Goal: Information Seeking & Learning: Learn about a topic

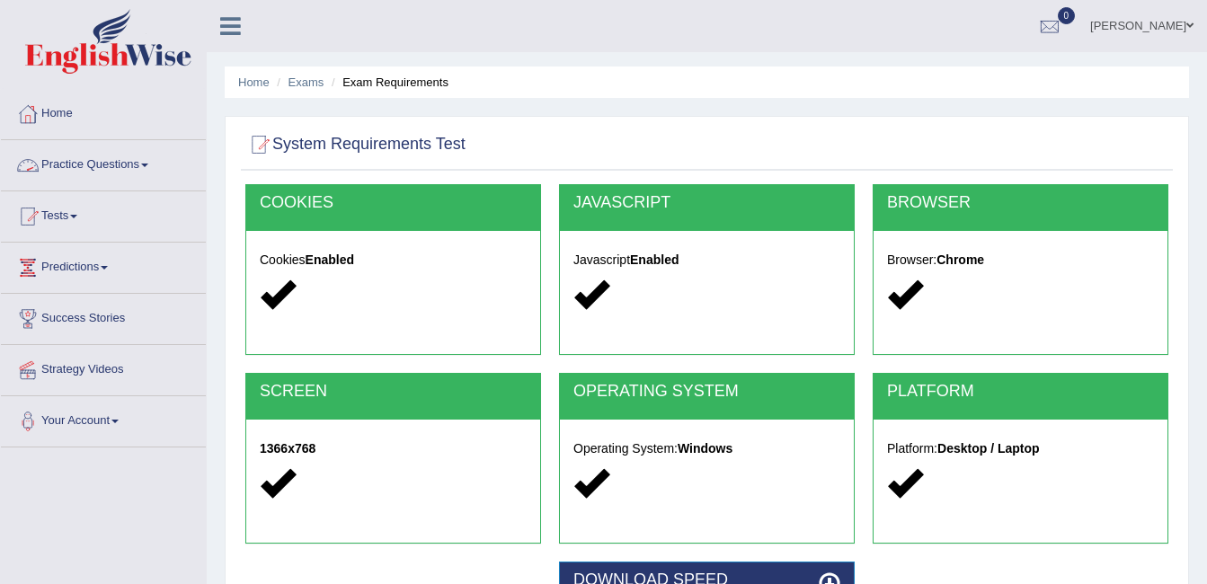
click at [107, 171] on link "Practice Questions" at bounding box center [103, 162] width 205 height 45
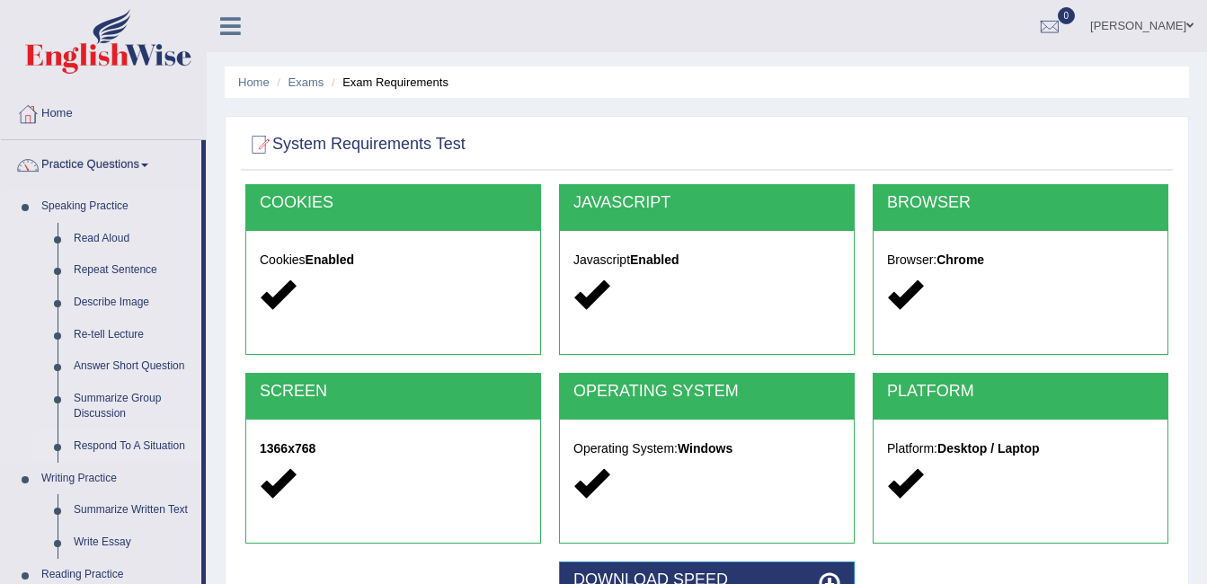
click at [92, 458] on link "Respond To A Situation" at bounding box center [134, 447] width 136 height 32
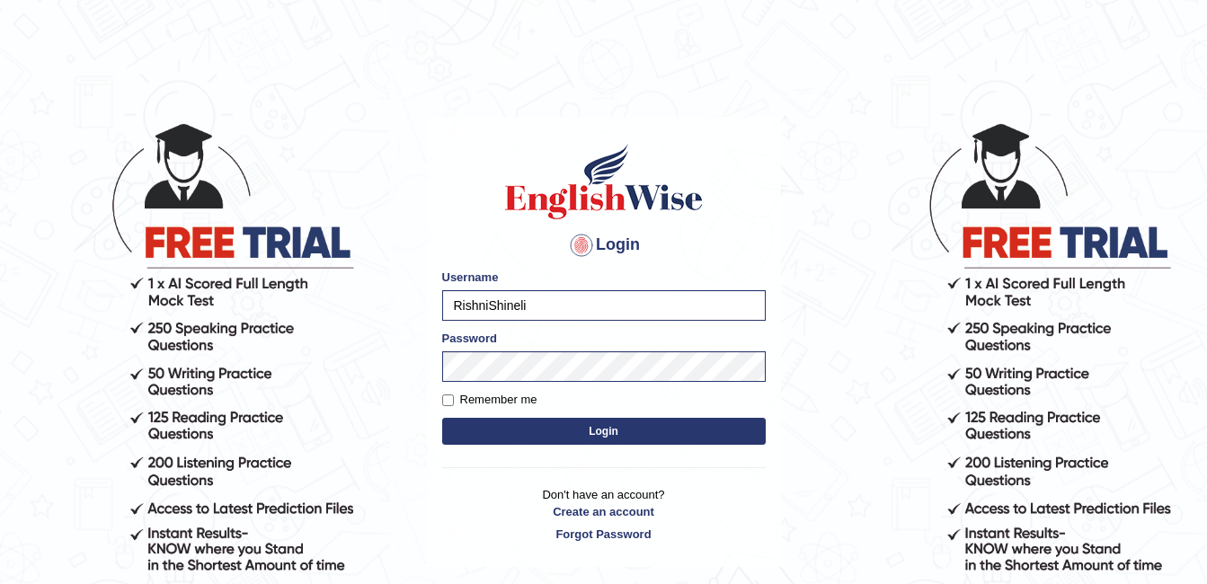
click at [459, 436] on button "Login" at bounding box center [604, 431] width 324 height 27
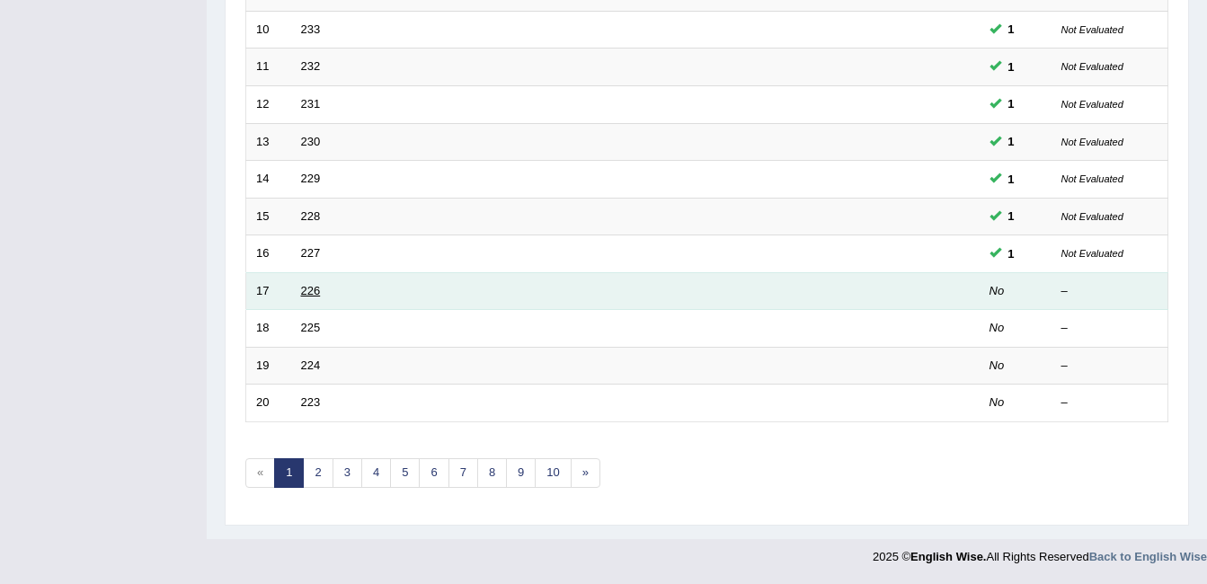
click at [316, 291] on link "226" at bounding box center [311, 290] width 20 height 13
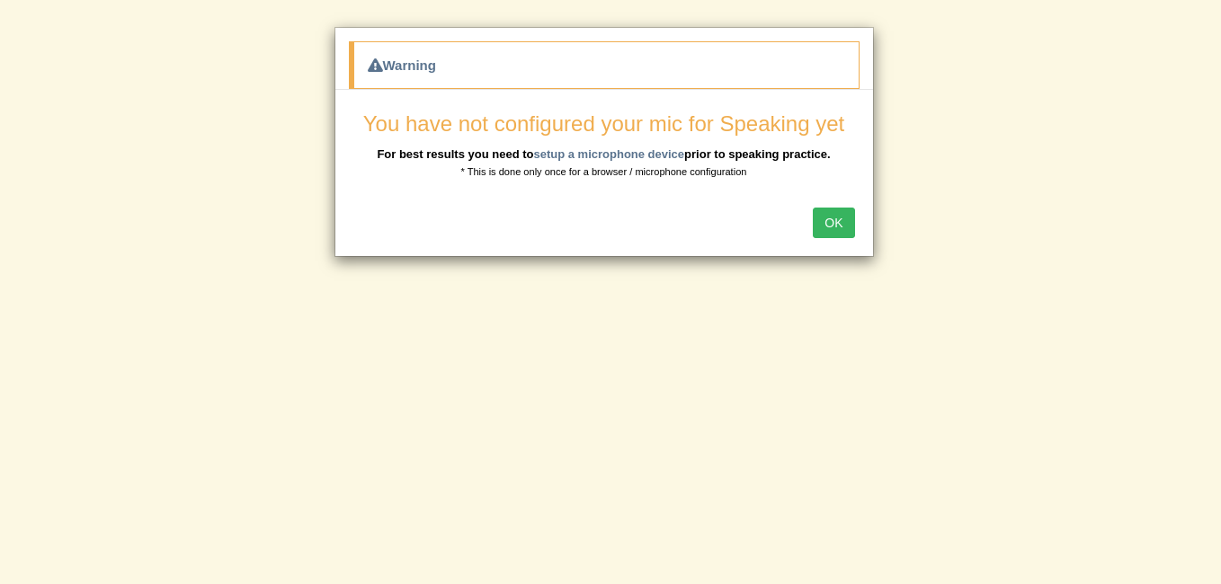
click at [832, 217] on button "OK" at bounding box center [833, 223] width 41 height 31
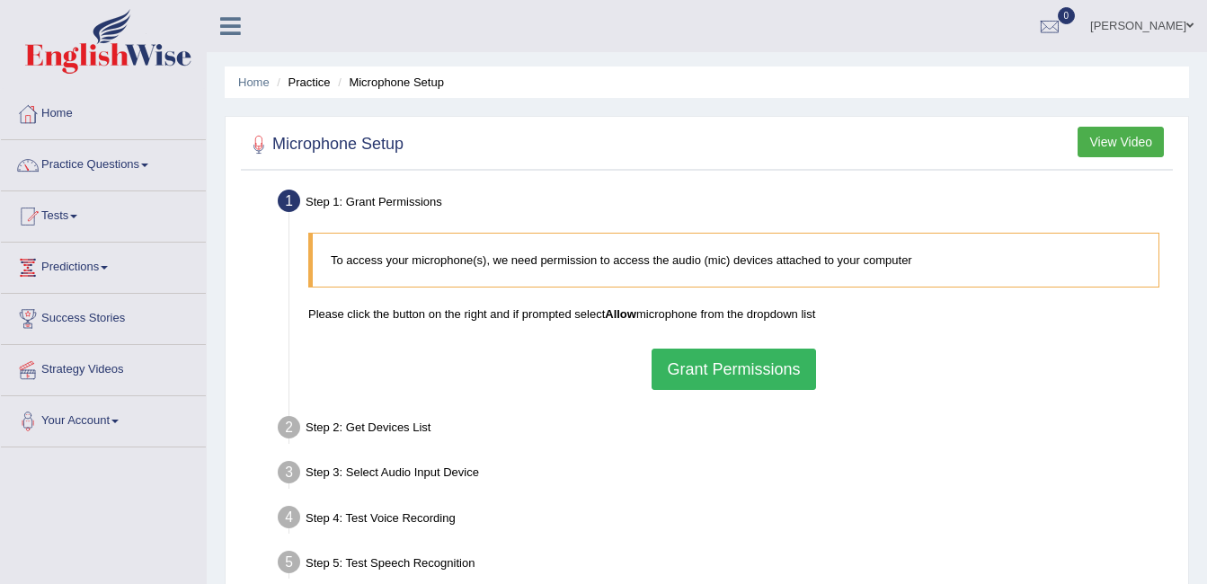
click at [688, 389] on button "Grant Permissions" at bounding box center [734, 369] width 164 height 41
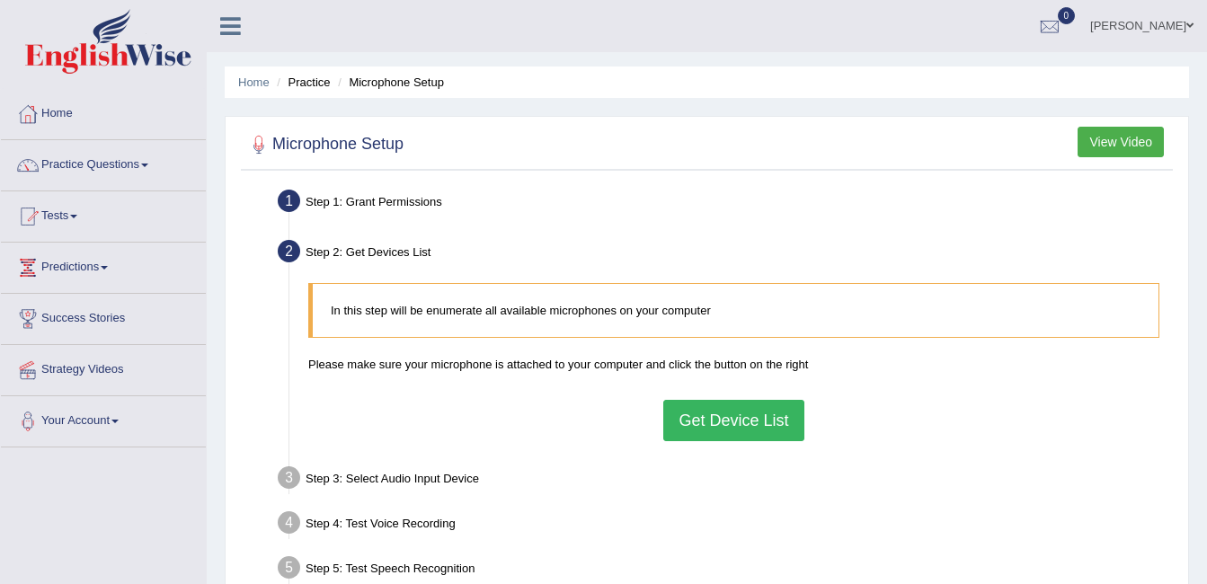
click at [749, 434] on button "Get Device List" at bounding box center [733, 420] width 140 height 41
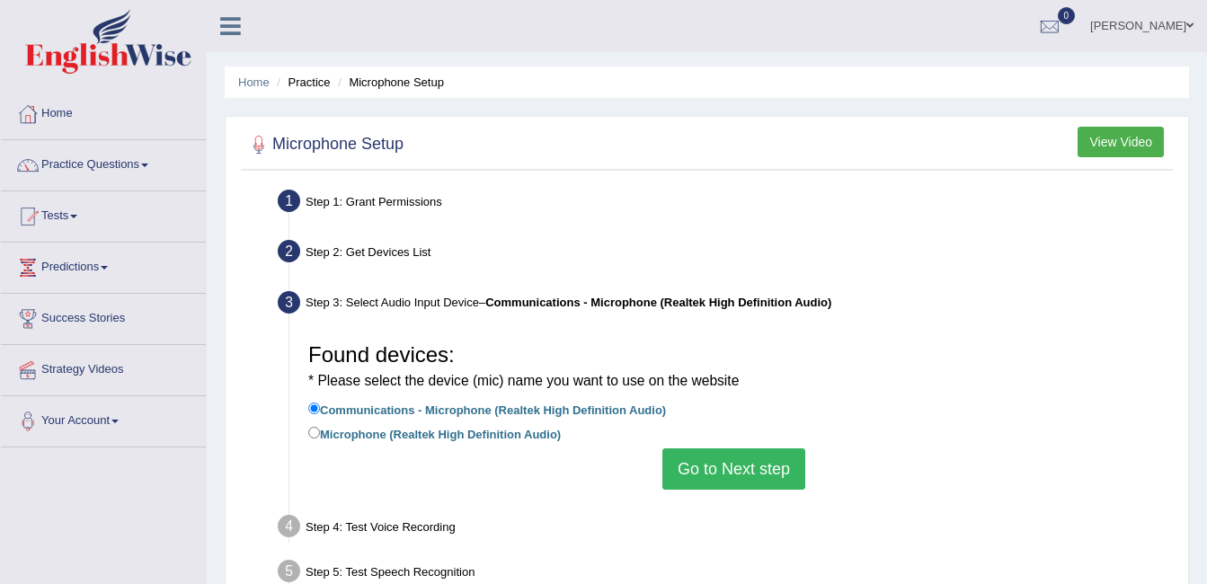
click at [743, 462] on button "Go to Next step" at bounding box center [734, 469] width 143 height 41
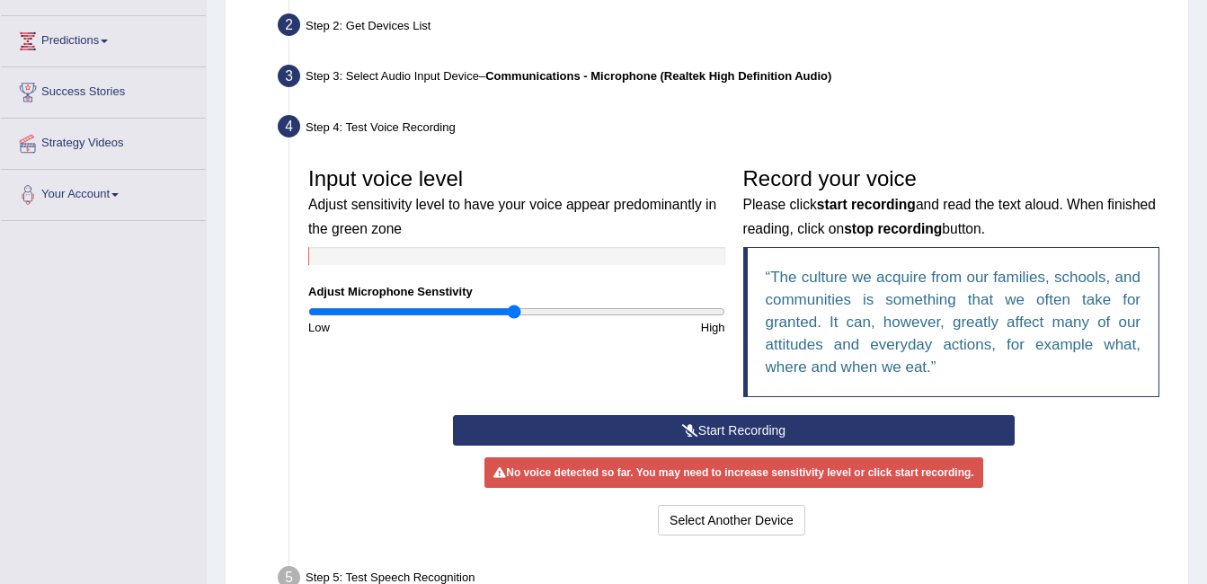
scroll to position [236, 0]
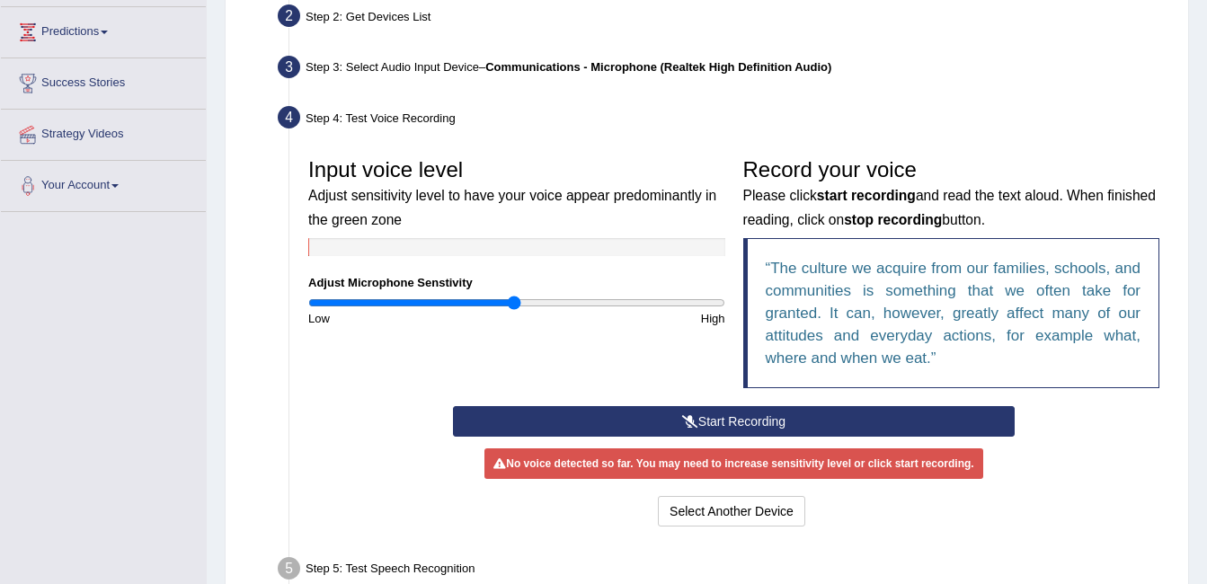
click at [538, 412] on button "Start Recording" at bounding box center [734, 421] width 562 height 31
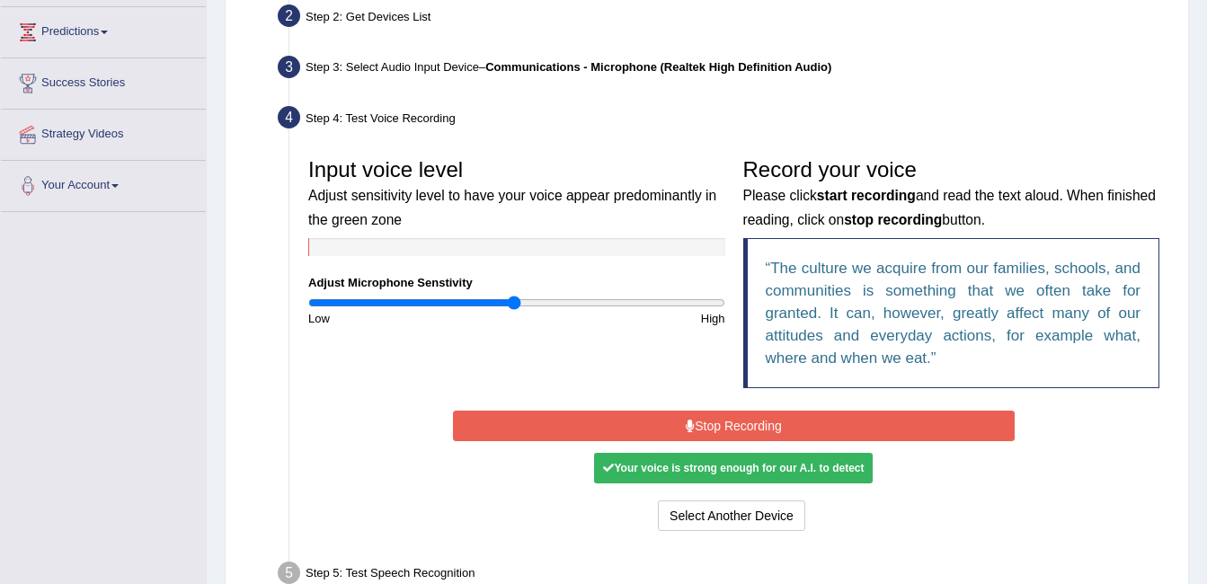
click at [618, 414] on button "Stop Recording" at bounding box center [734, 426] width 562 height 31
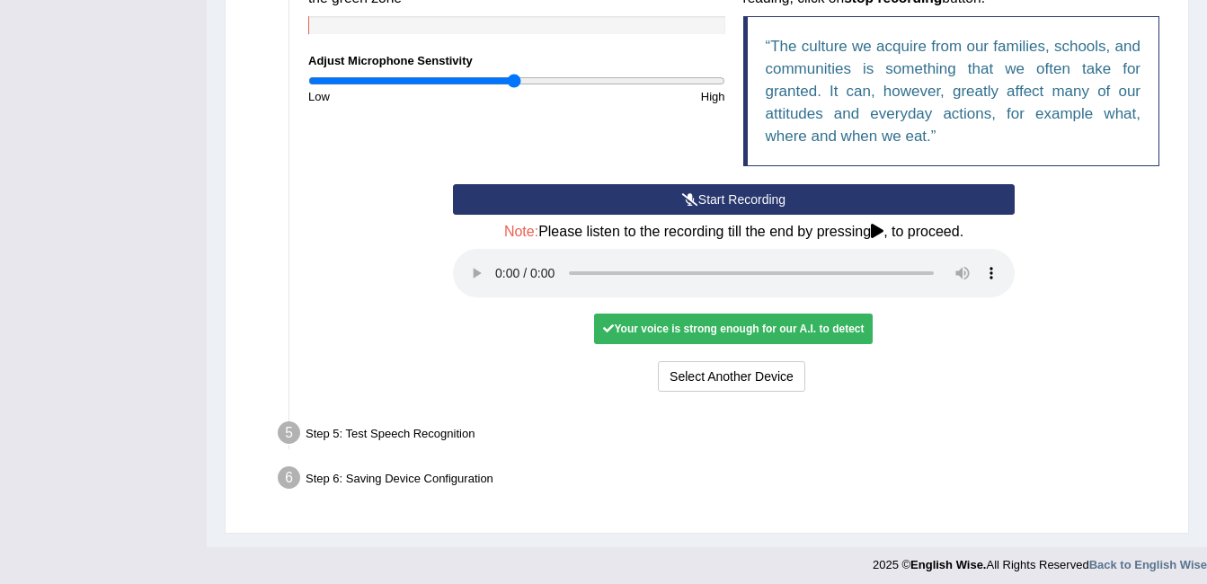
scroll to position [458, 0]
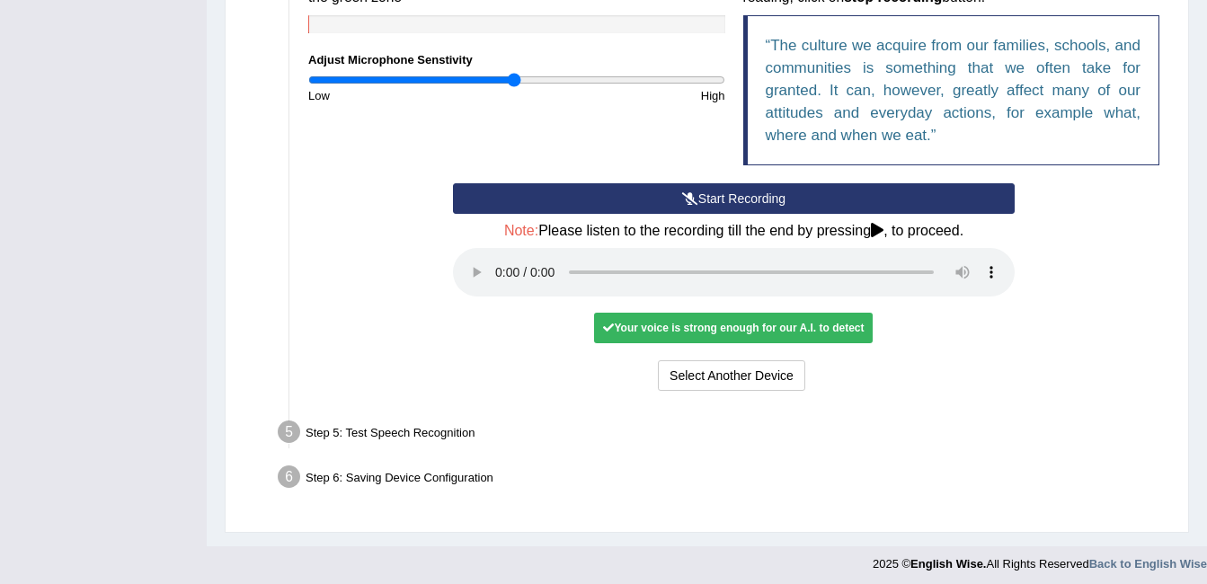
click at [800, 330] on div "Your voice is strong enough for our A.I. to detect" at bounding box center [733, 328] width 279 height 31
click at [787, 377] on button "Voice is ok. Go to Next step" at bounding box center [809, 375] width 178 height 31
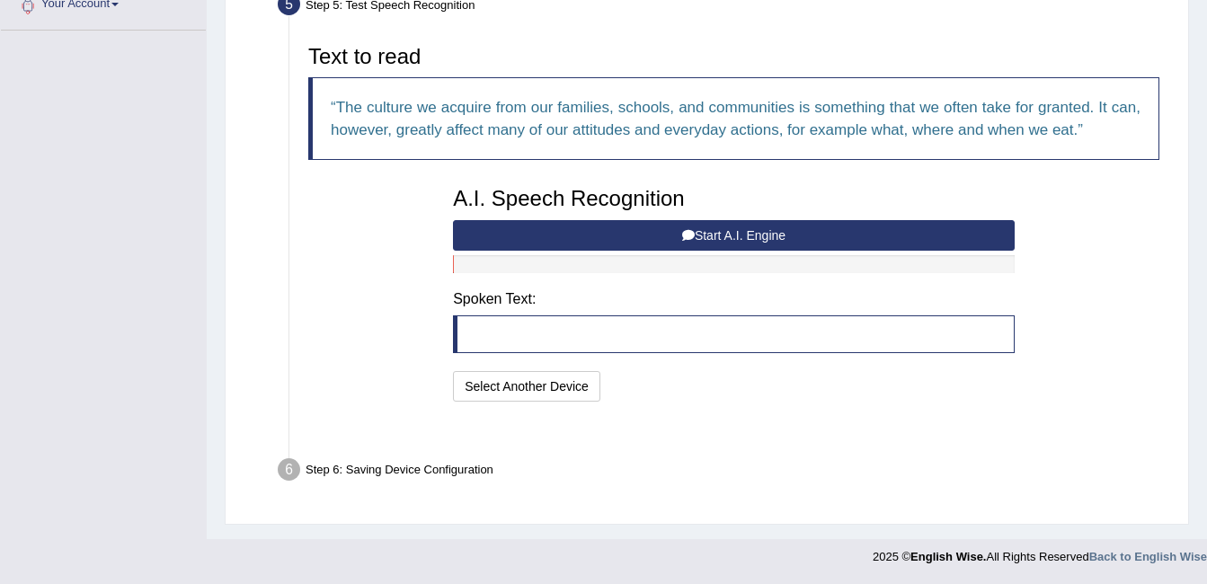
scroll to position [373, 0]
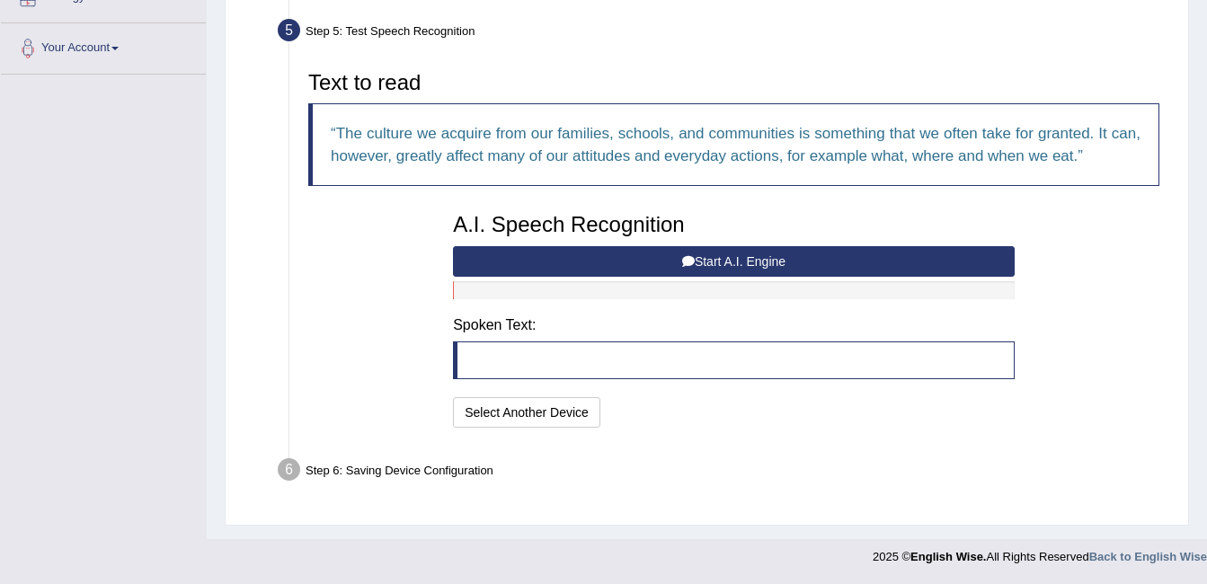
click at [762, 263] on button "Start A.I. Engine" at bounding box center [734, 261] width 562 height 31
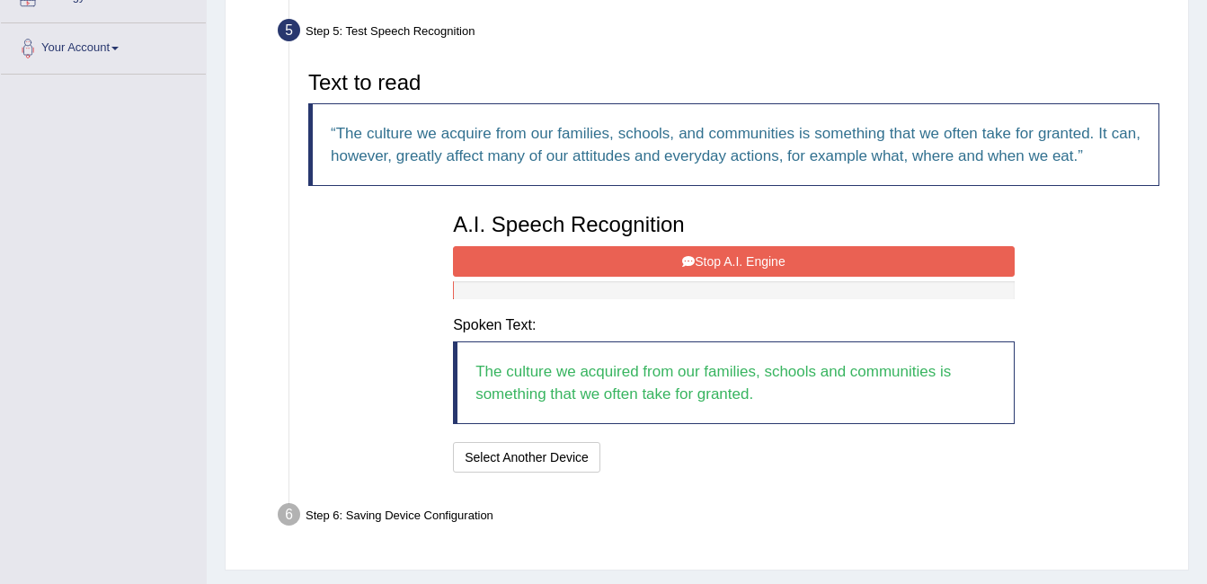
click at [755, 262] on button "Stop A.I. Engine" at bounding box center [734, 261] width 562 height 31
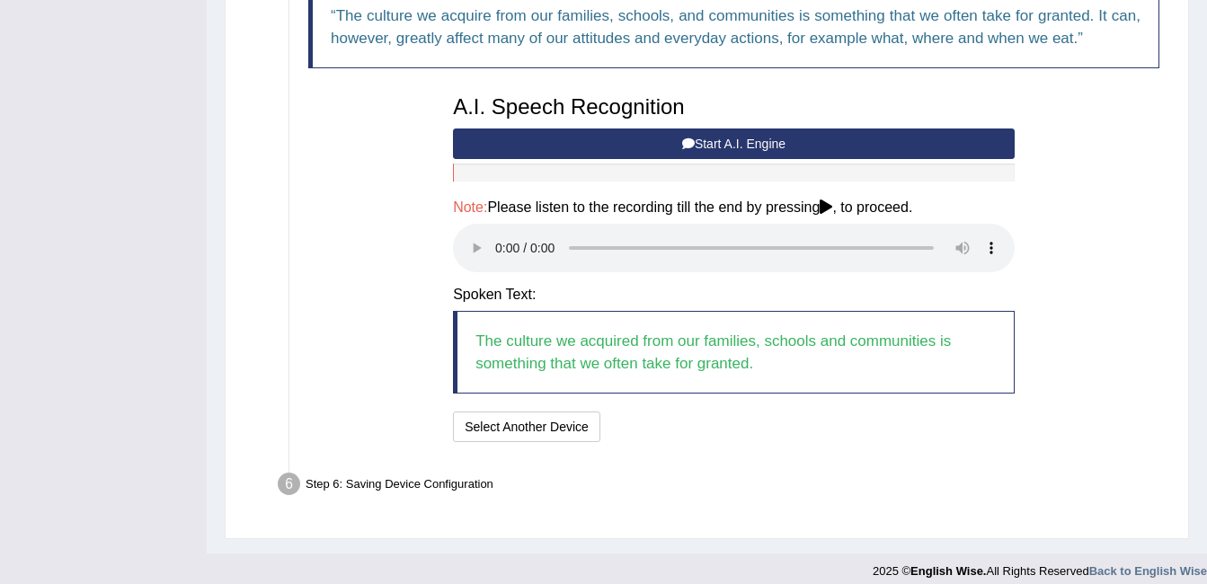
scroll to position [498, 0]
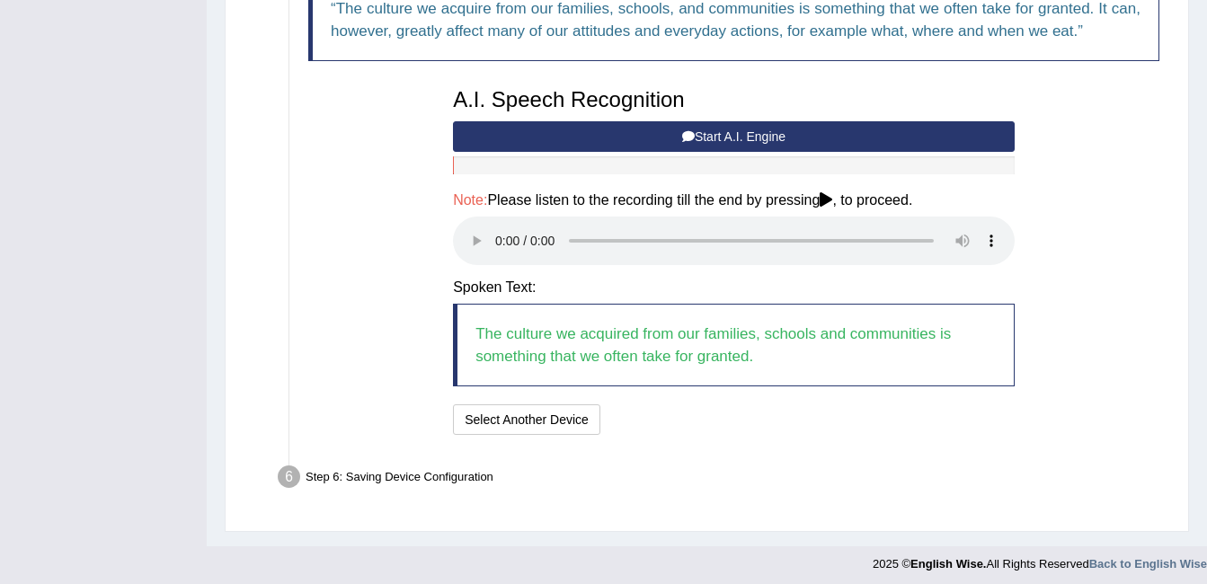
click at [823, 203] on h4 "Note: Please listen to the recording till the end by pressing , to proceed." at bounding box center [734, 200] width 562 height 16
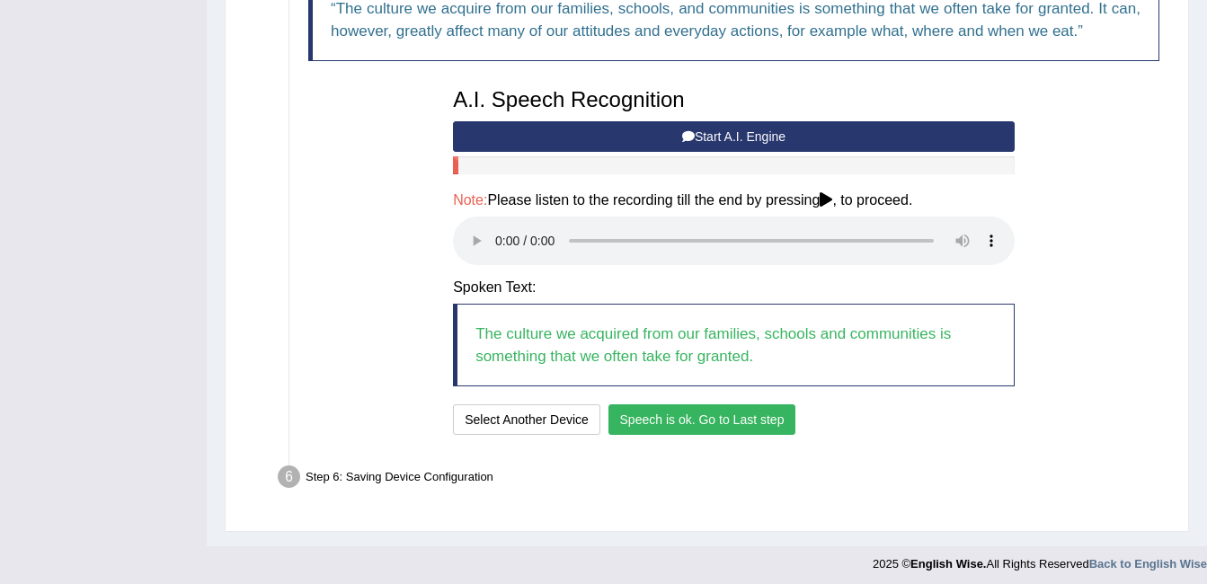
click at [662, 422] on button "Speech is ok. Go to Last step" at bounding box center [703, 420] width 188 height 31
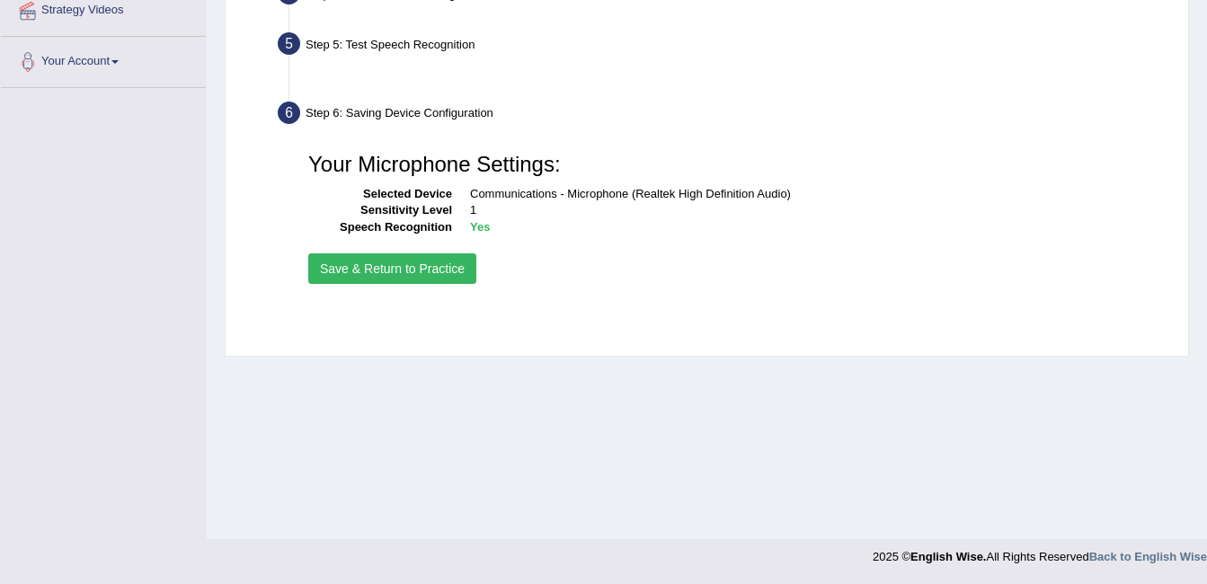
scroll to position [360, 0]
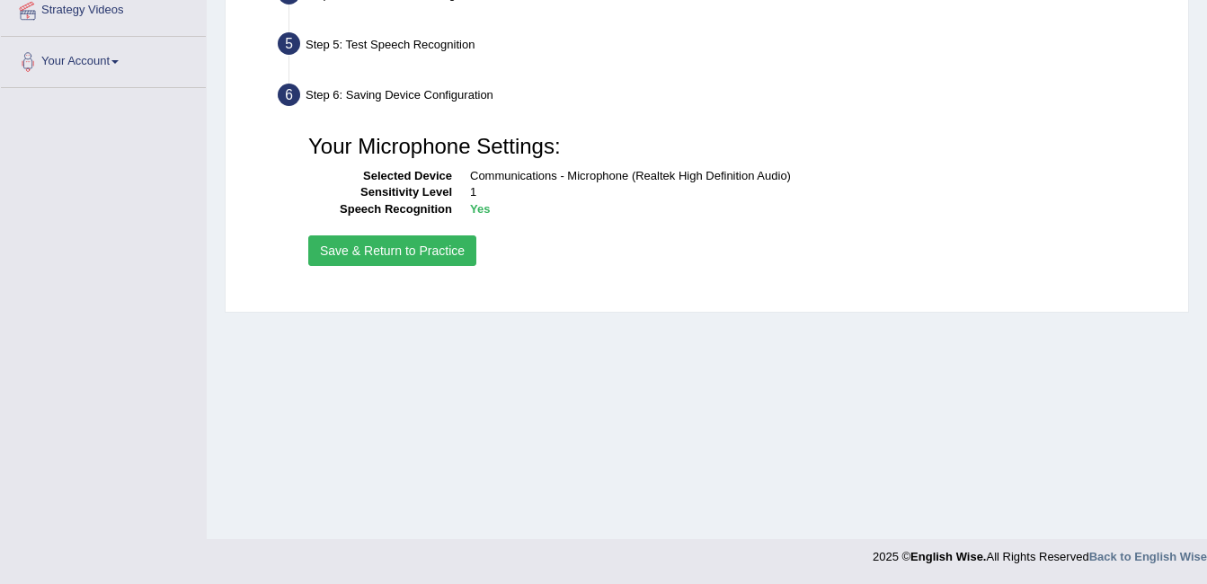
click at [404, 257] on button "Save & Return to Practice" at bounding box center [392, 251] width 168 height 31
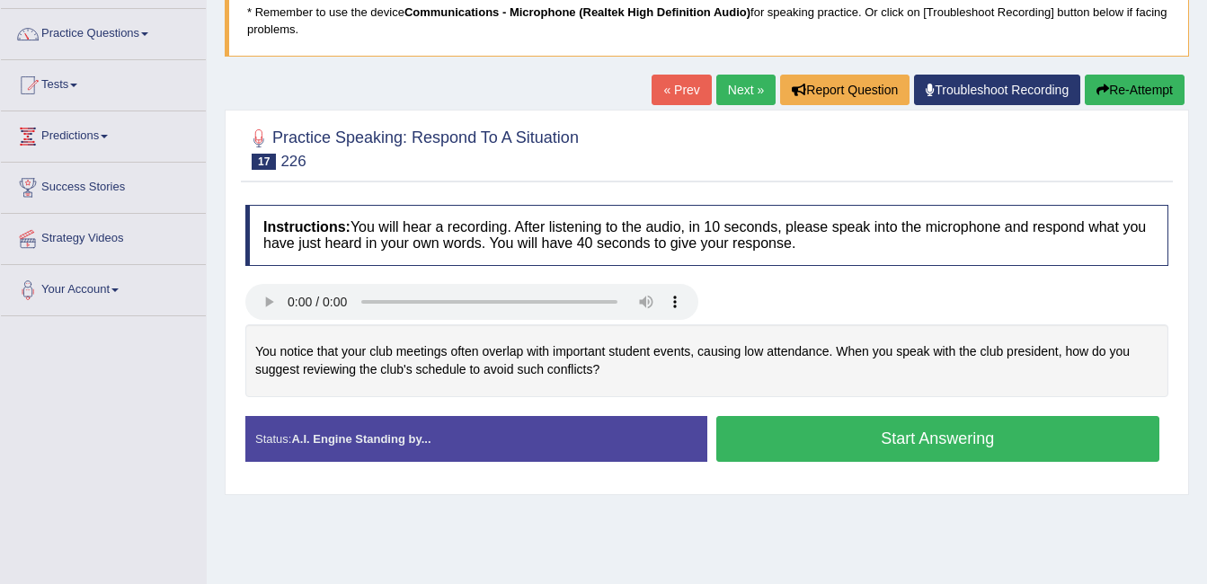
scroll to position [132, 0]
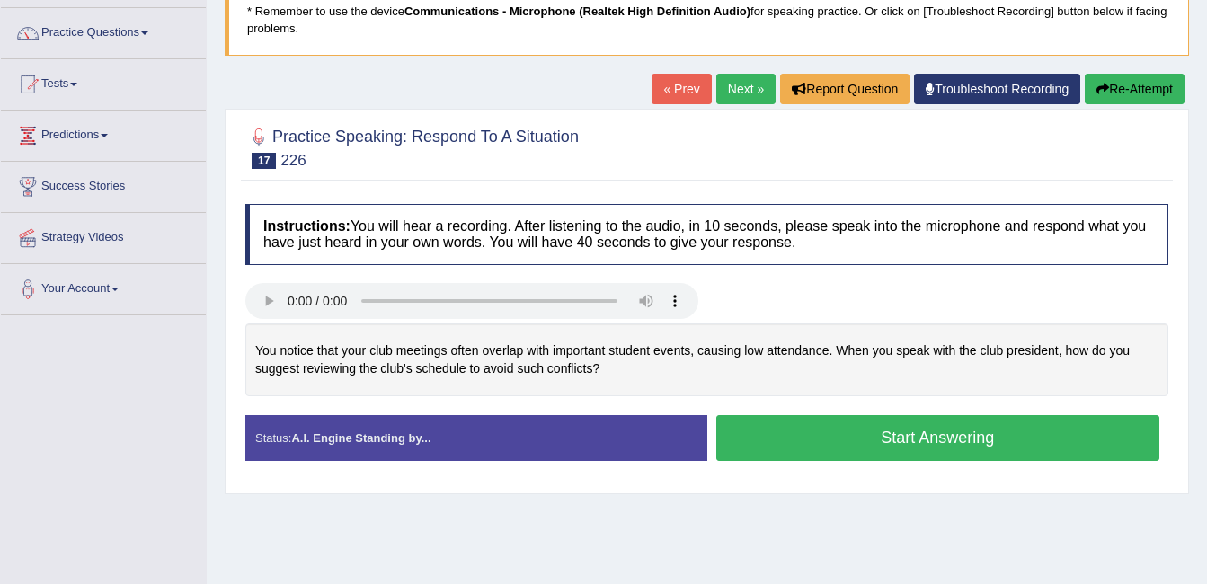
click at [821, 450] on button "Start Answering" at bounding box center [938, 438] width 444 height 46
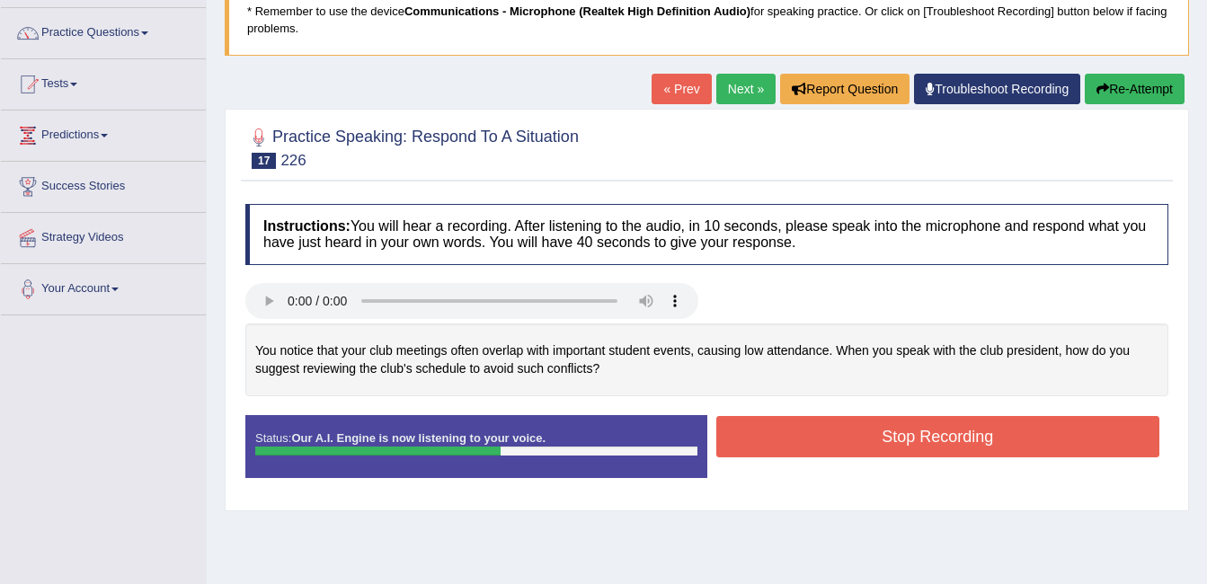
click at [796, 440] on button "Stop Recording" at bounding box center [938, 436] width 444 height 41
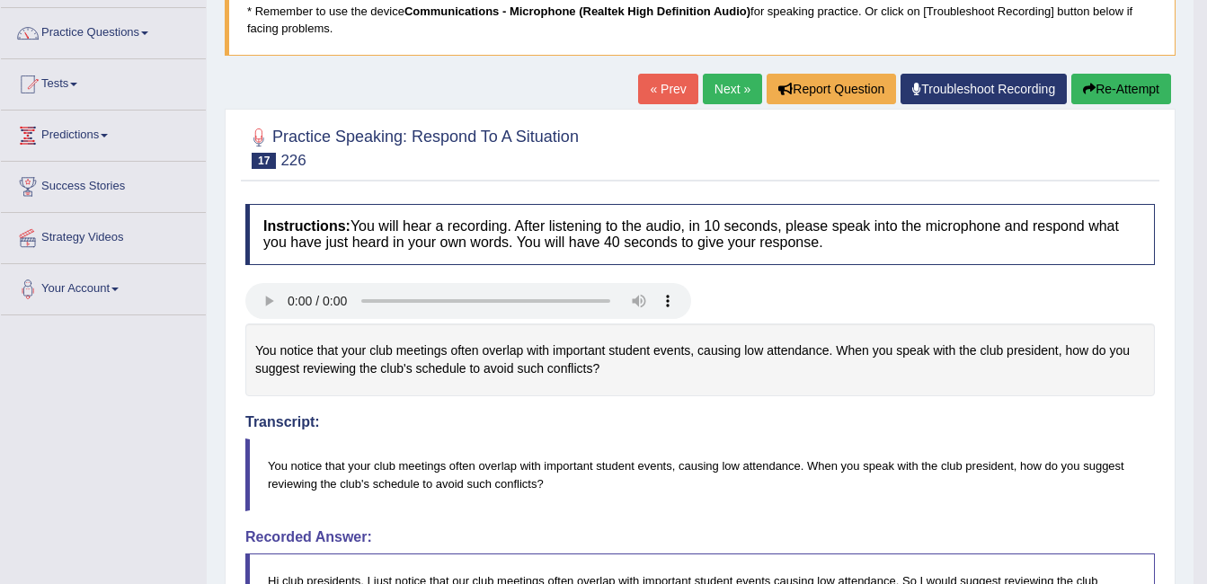
click at [970, 424] on h4 "Transcript:" at bounding box center [700, 382] width 910 height 98
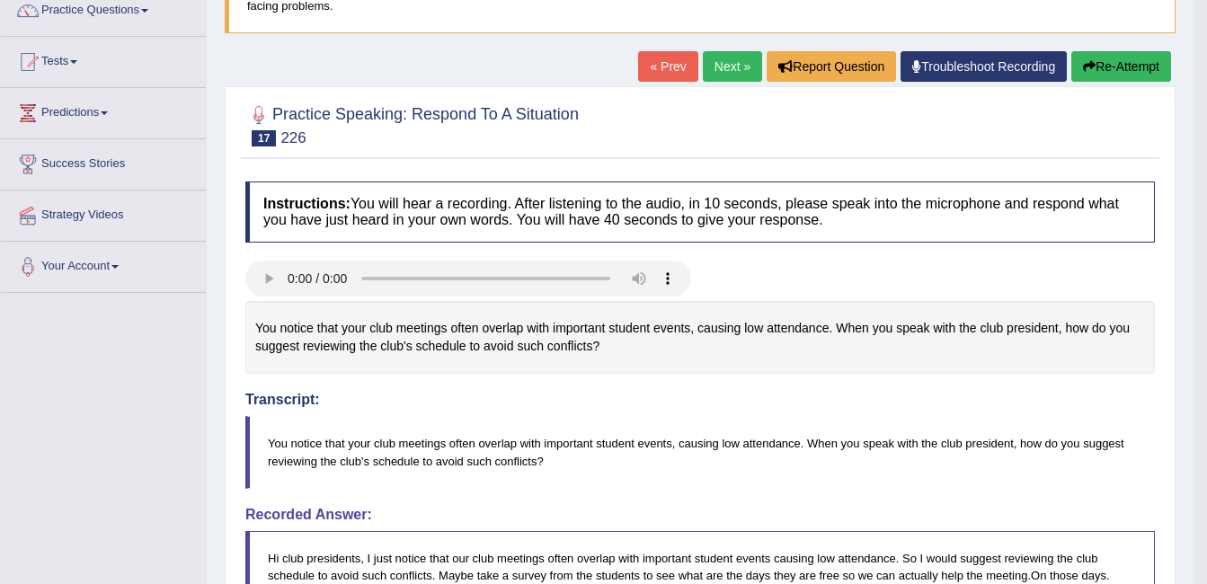
scroll to position [154, 0]
click at [710, 70] on link "Next »" at bounding box center [732, 67] width 59 height 31
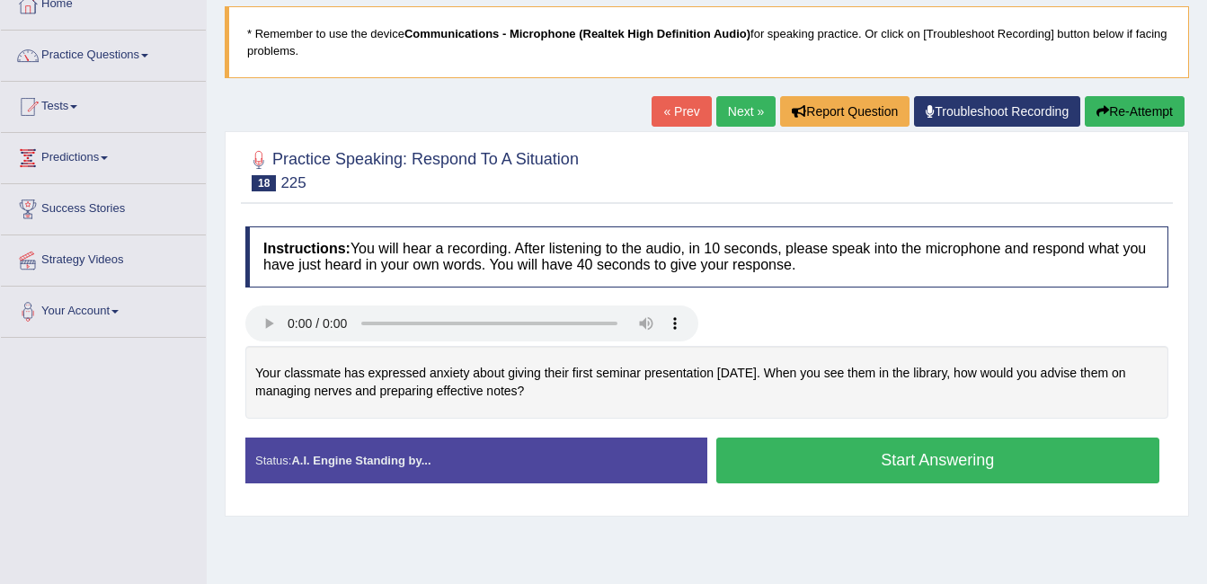
click at [780, 466] on button "Start Answering" at bounding box center [938, 461] width 444 height 46
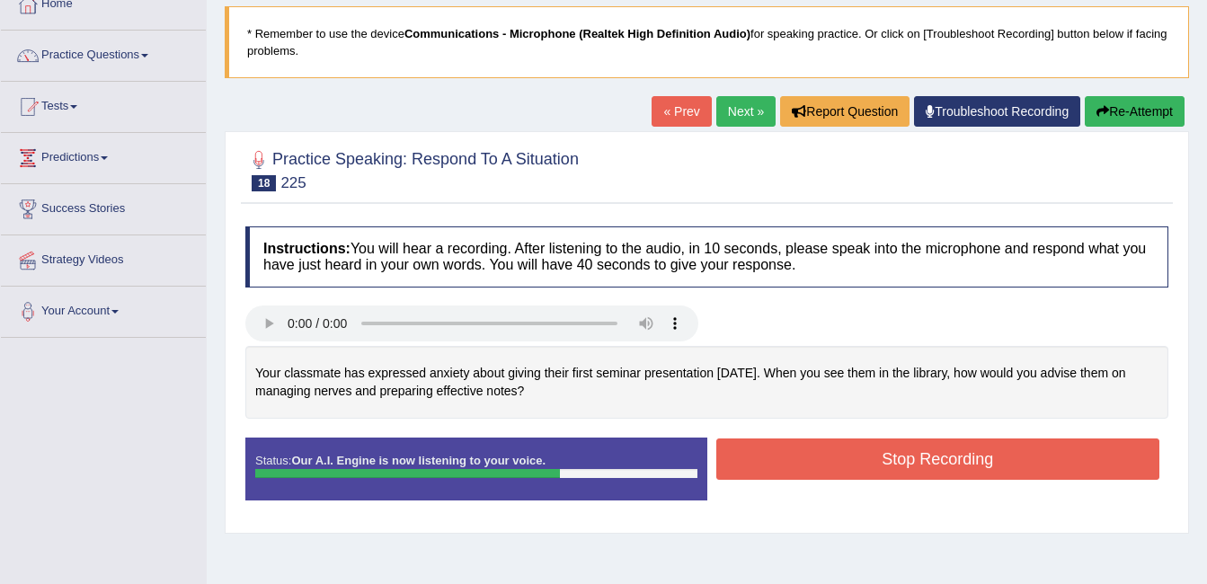
click at [830, 458] on button "Stop Recording" at bounding box center [938, 459] width 444 height 41
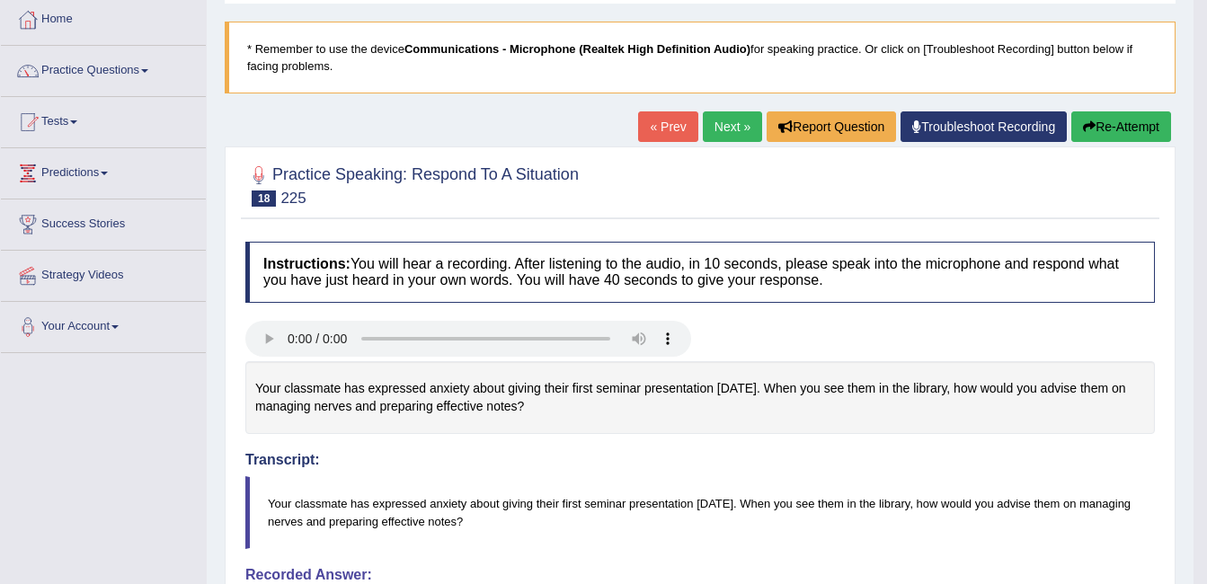
scroll to position [89, 0]
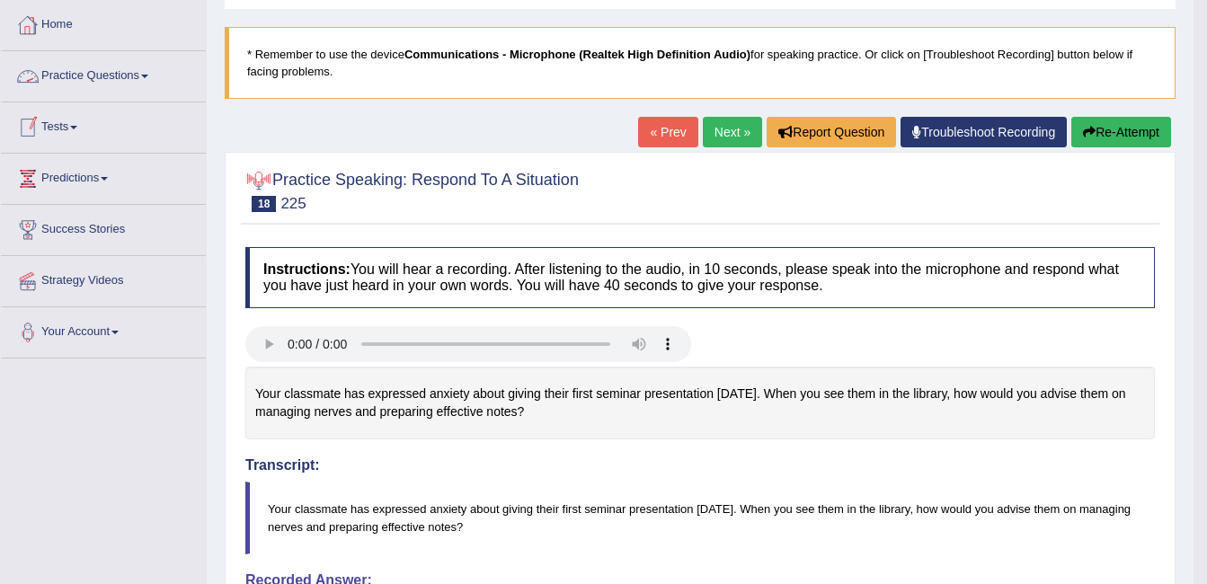
click at [91, 73] on link "Practice Questions" at bounding box center [103, 73] width 205 height 45
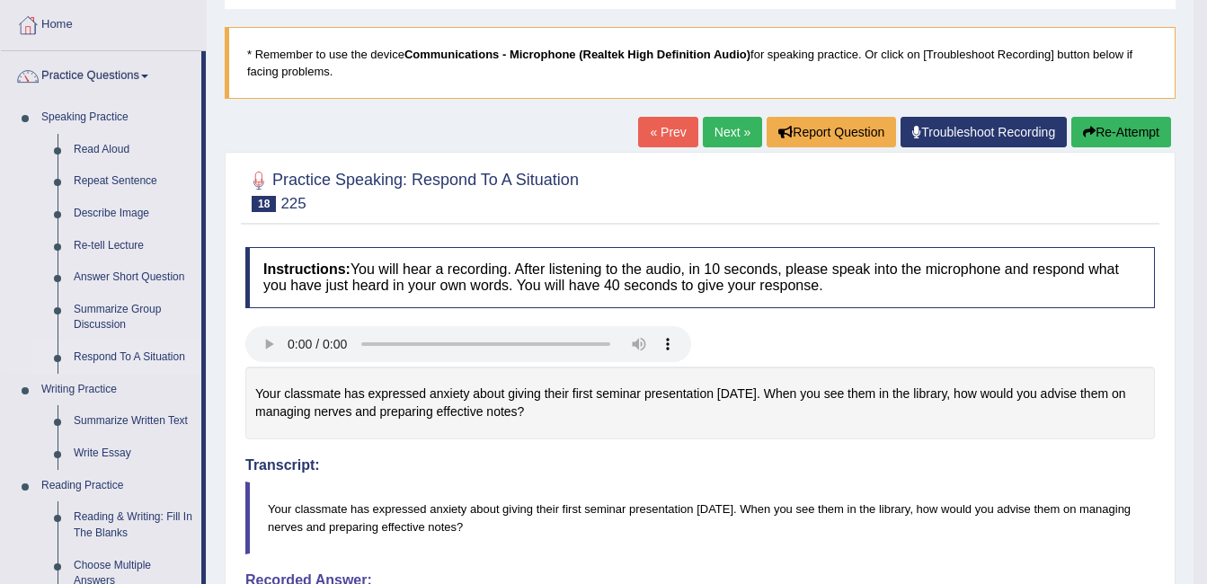
click at [116, 361] on link "Respond To A Situation" at bounding box center [134, 358] width 136 height 32
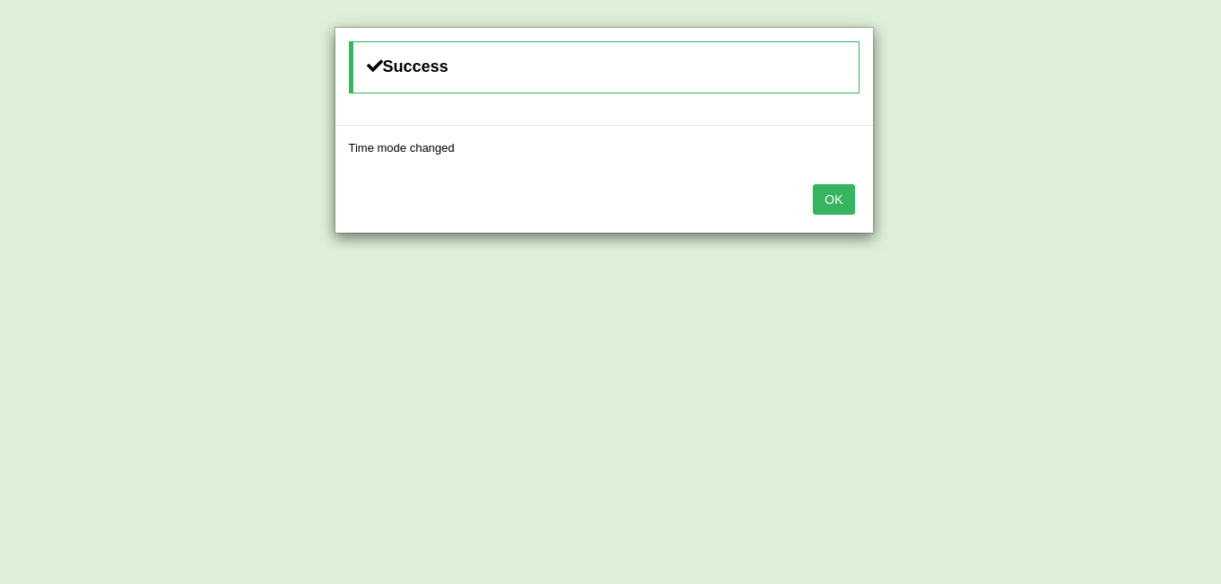
click at [835, 198] on button "OK" at bounding box center [833, 199] width 41 height 31
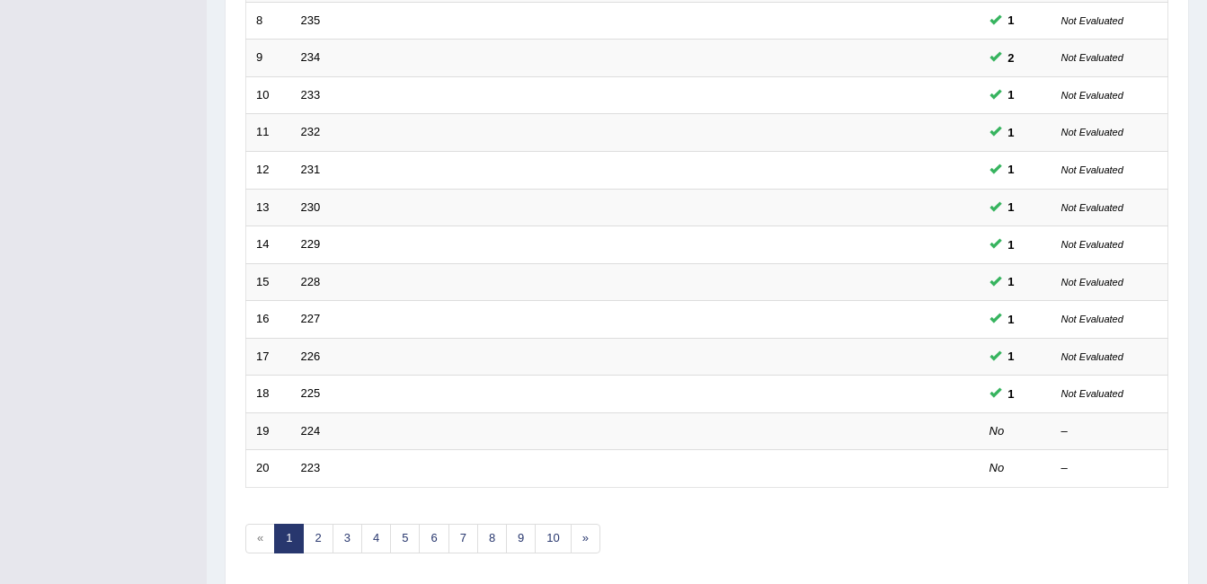
scroll to position [606, 0]
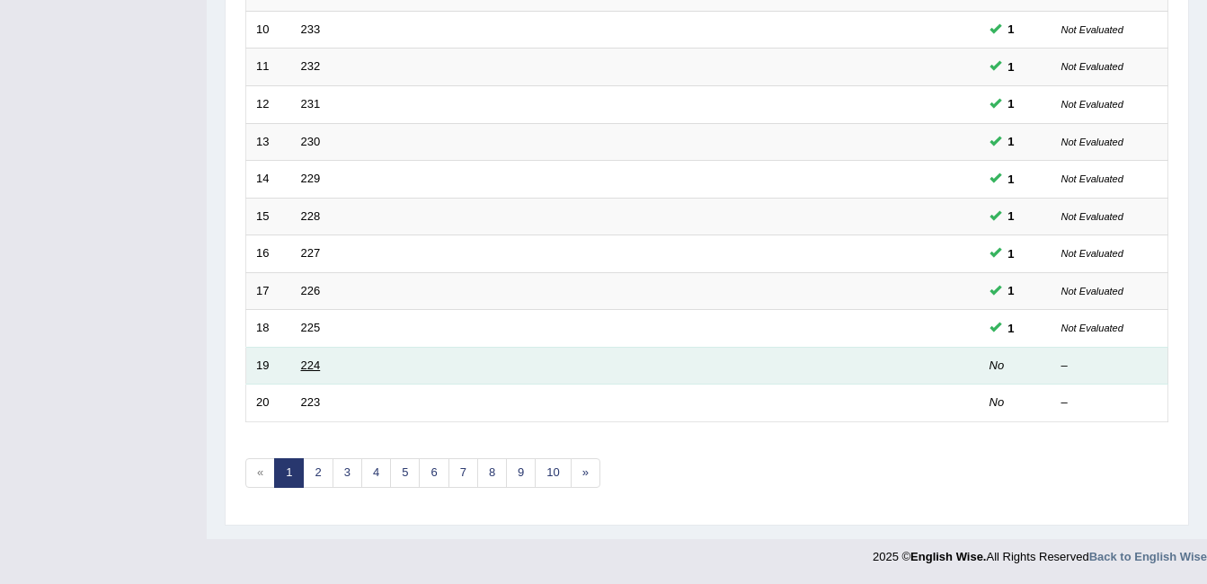
click at [305, 366] on link "224" at bounding box center [311, 365] width 20 height 13
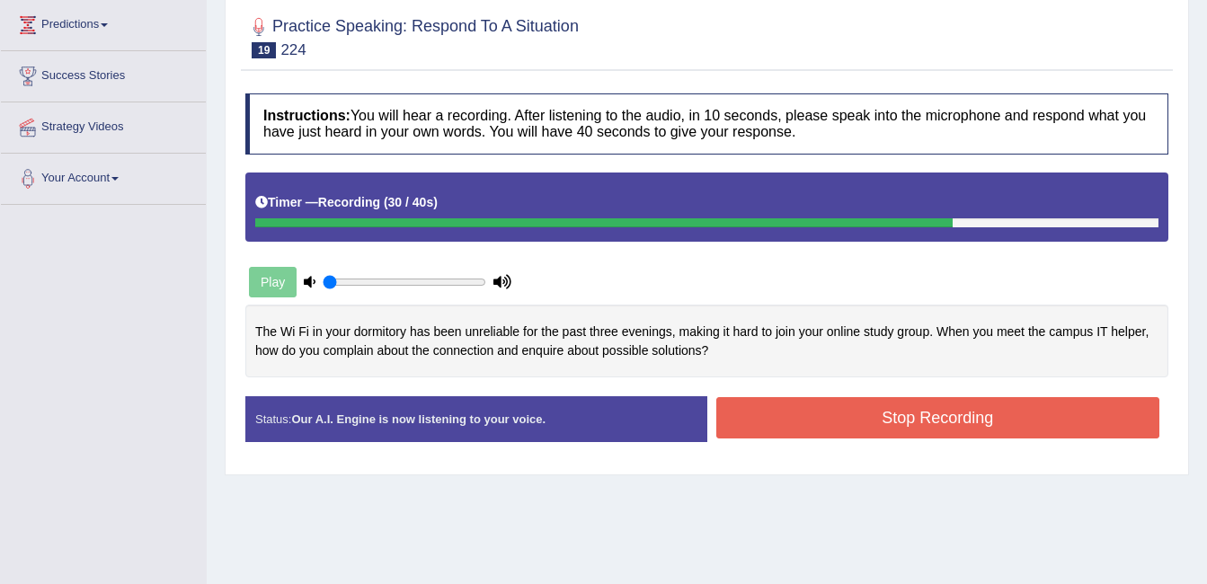
click at [776, 423] on button "Stop Recording" at bounding box center [938, 417] width 444 height 41
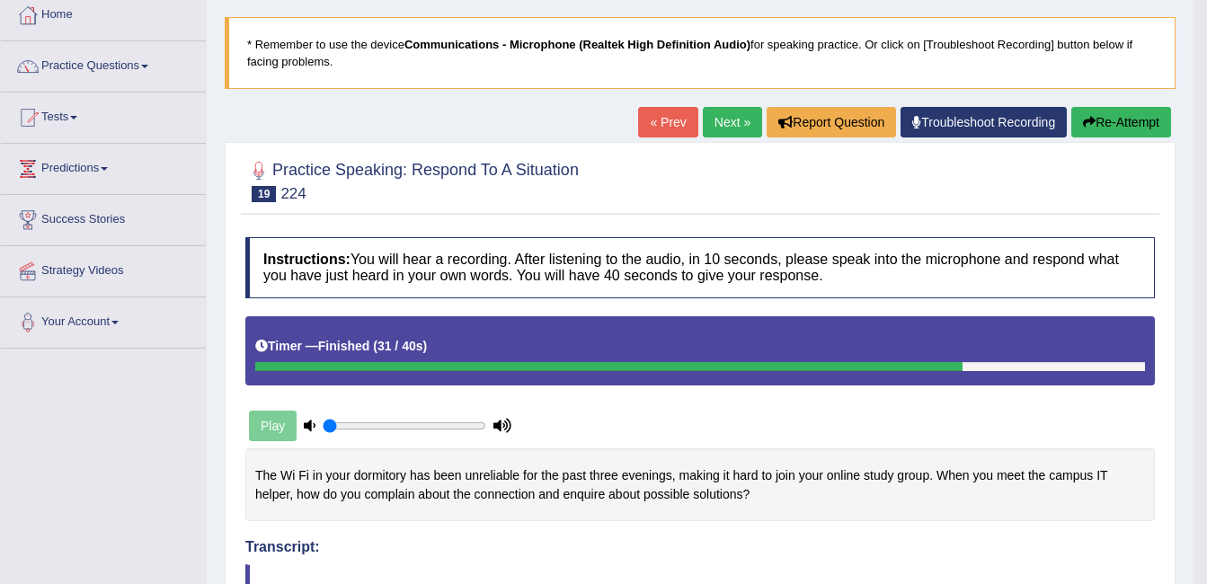
scroll to position [94, 0]
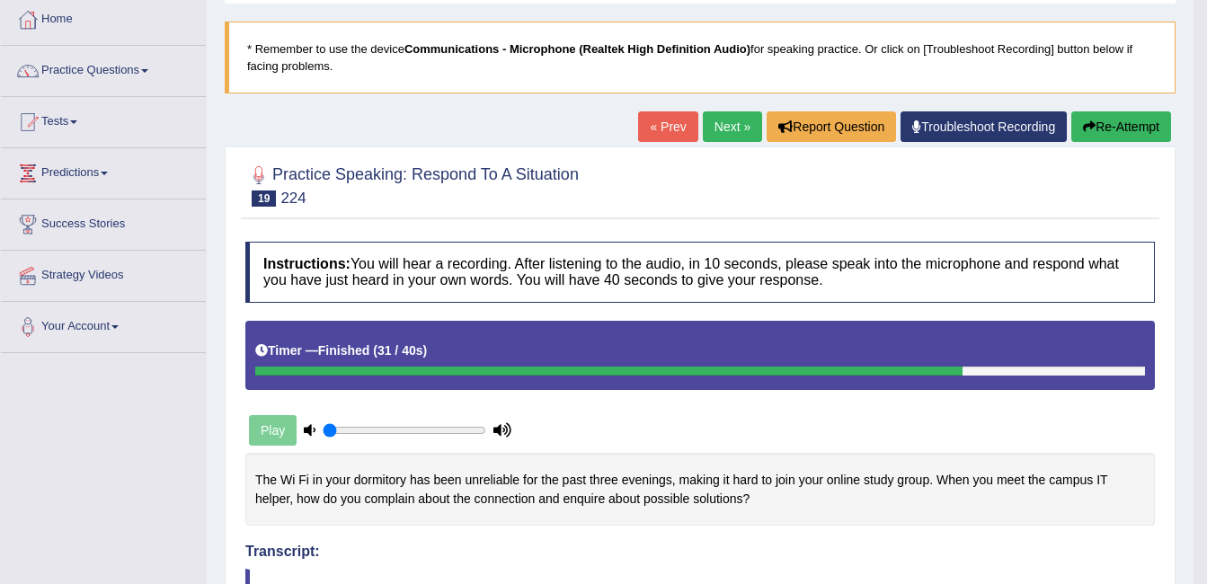
click at [726, 129] on link "Next »" at bounding box center [732, 126] width 59 height 31
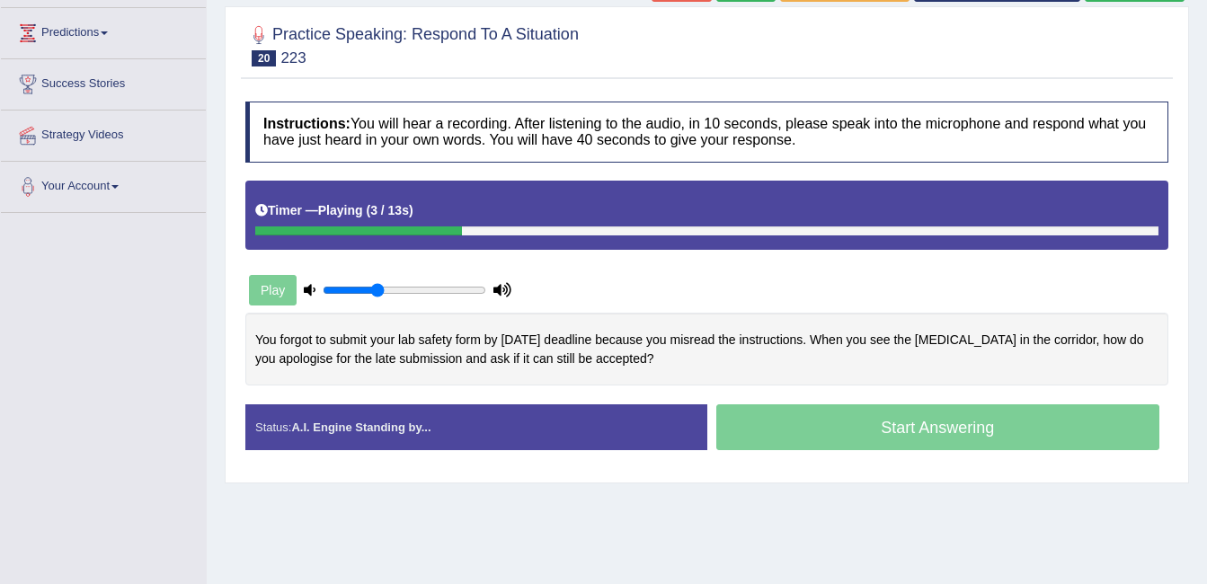
type input "0.35"
click at [378, 290] on input "range" at bounding box center [405, 290] width 164 height 14
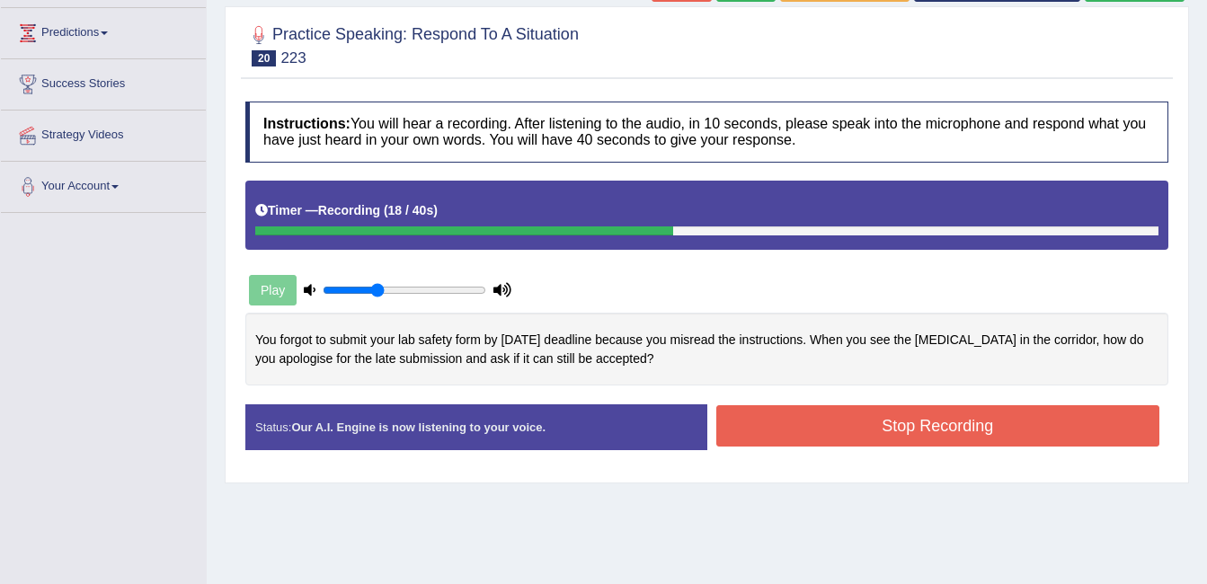
click at [760, 434] on button "Stop Recording" at bounding box center [938, 425] width 444 height 41
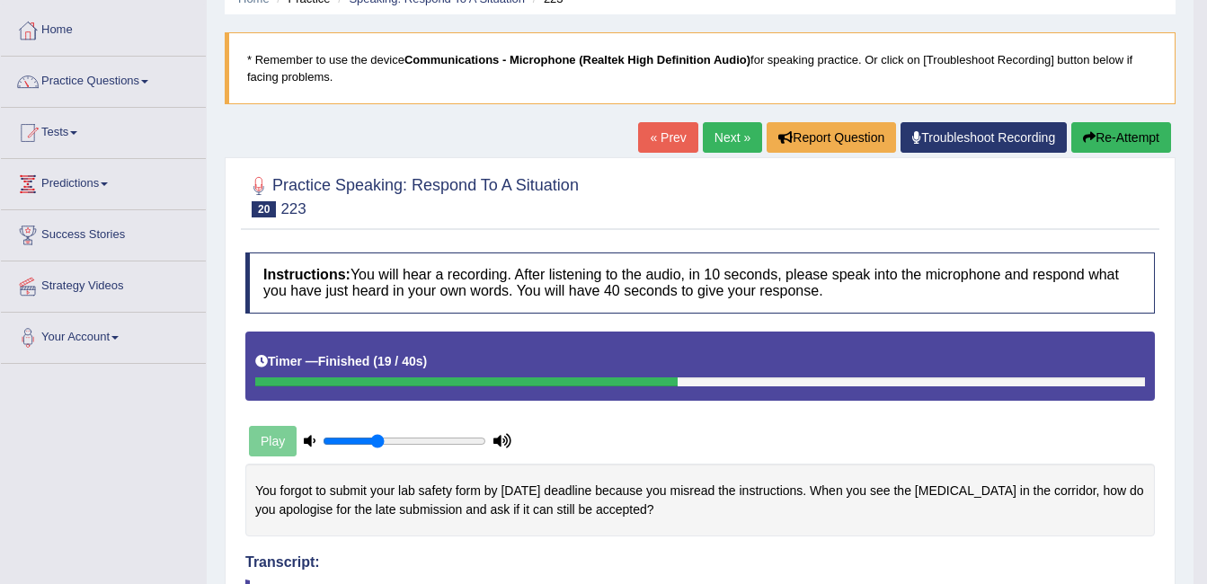
scroll to position [62, 0]
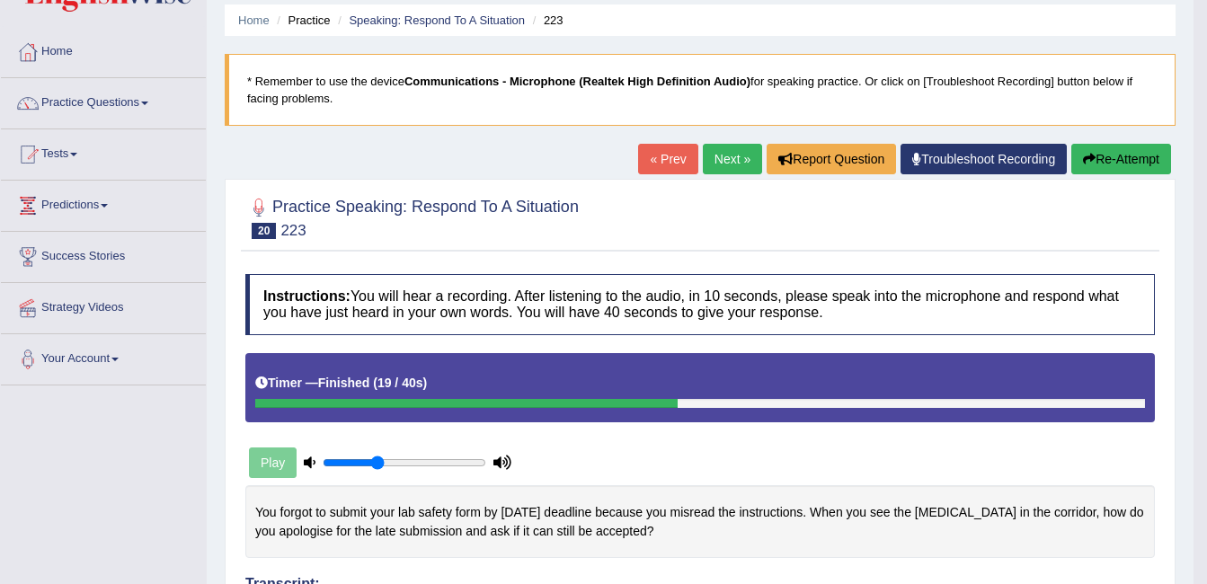
click at [1102, 163] on button "Re-Attempt" at bounding box center [1122, 159] width 100 height 31
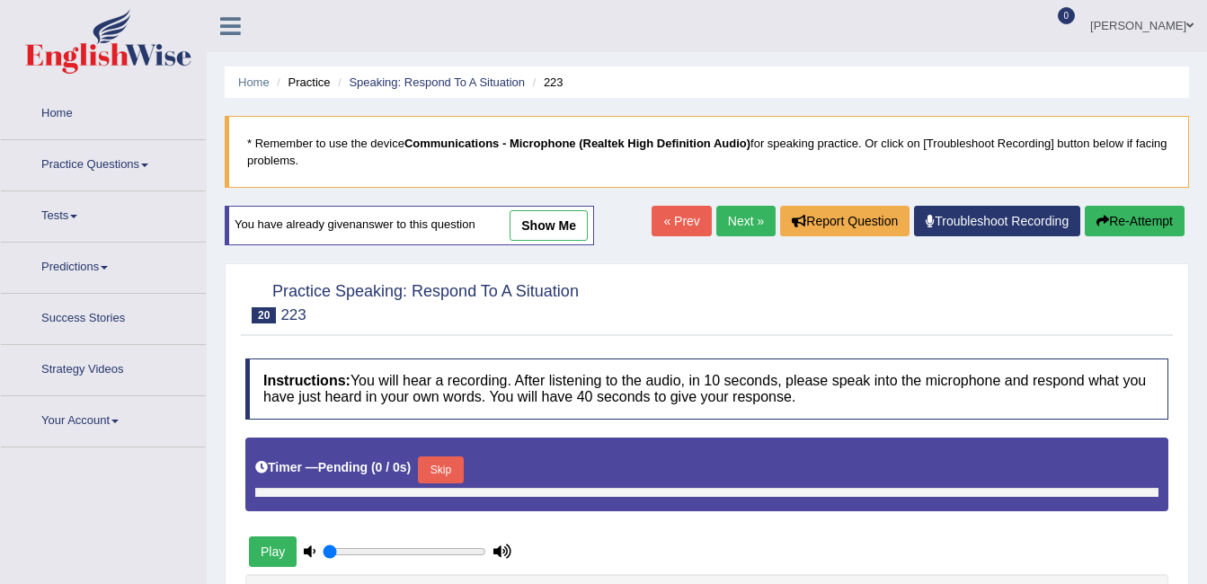
type input "0.35"
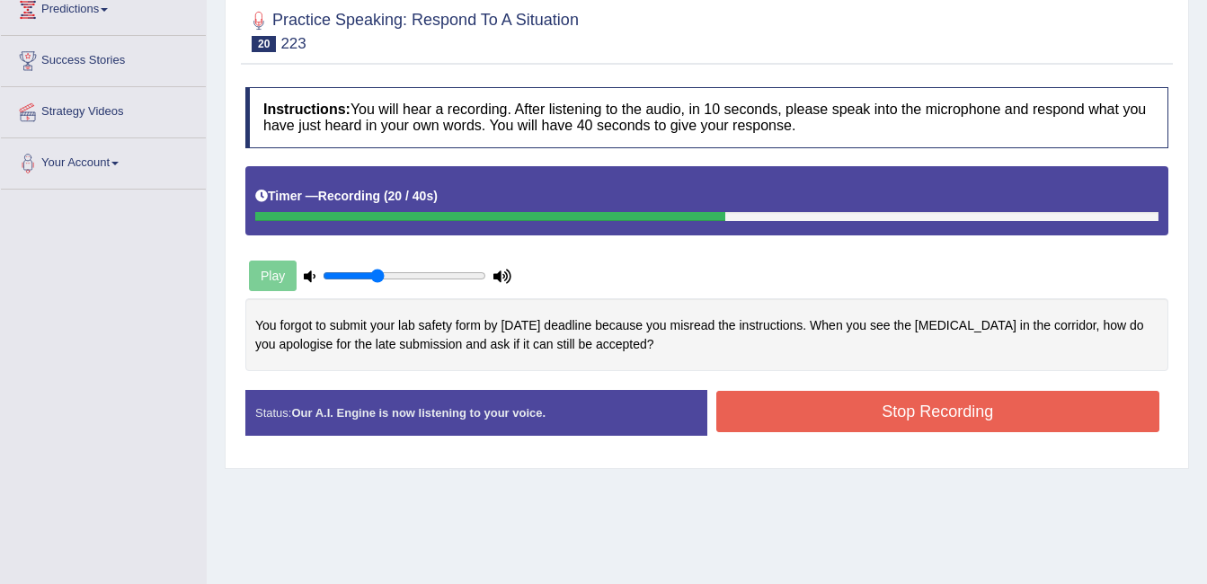
click at [772, 425] on button "Stop Recording" at bounding box center [938, 411] width 444 height 41
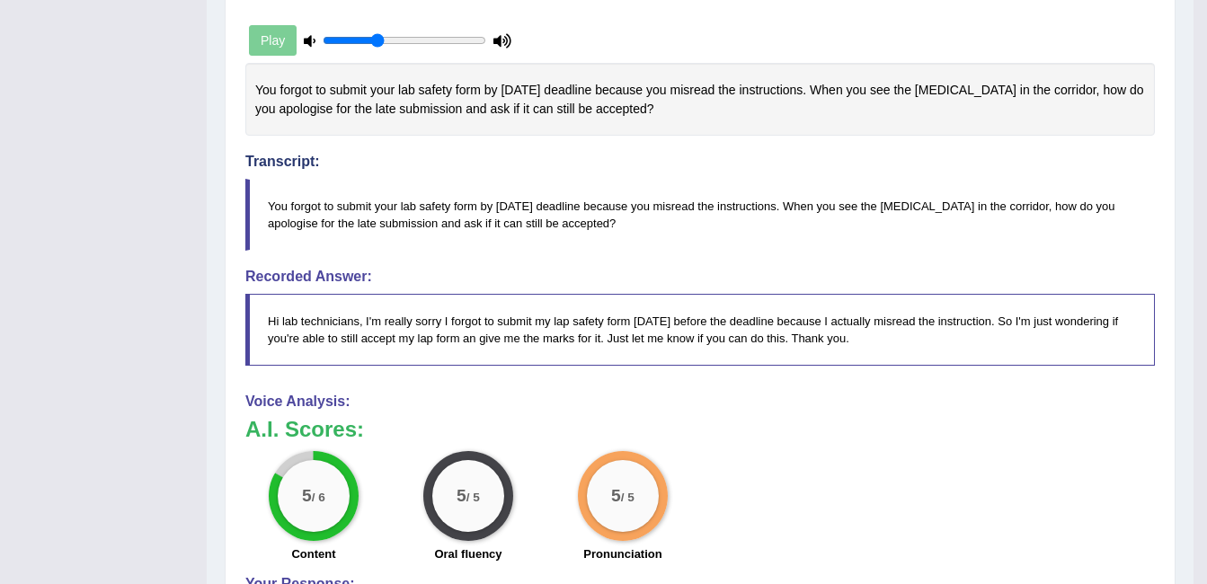
scroll to position [590, 0]
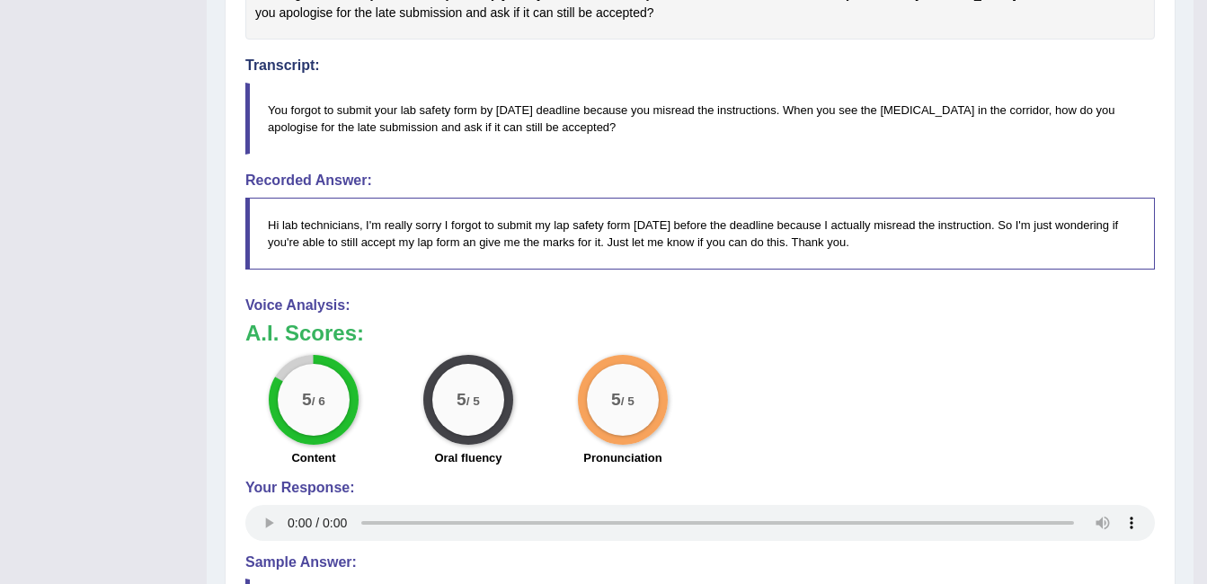
click at [772, 425] on div "5 / 6 Content 5 / 5 Oral fluency 5 / 5 Pronunciation" at bounding box center [700, 413] width 928 height 116
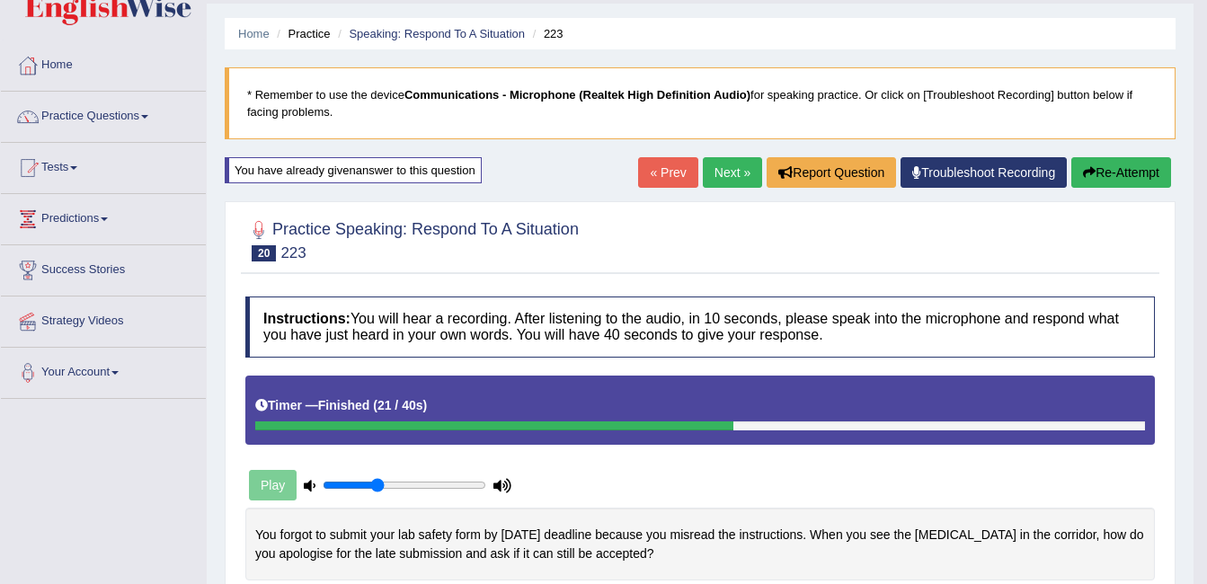
scroll to position [48, 0]
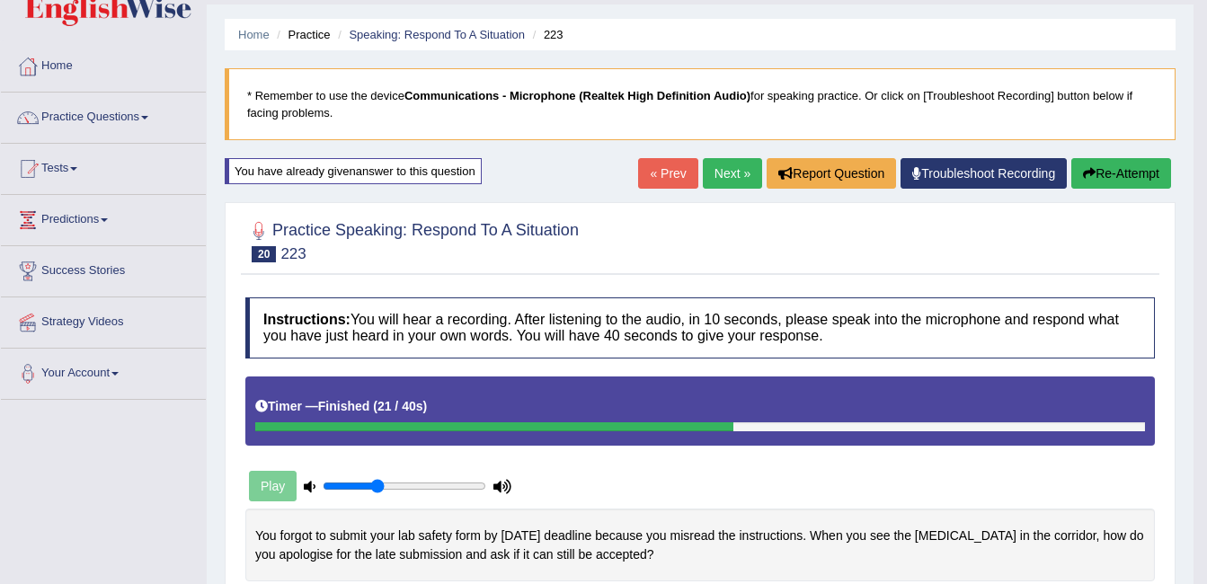
click at [732, 161] on link "Next »" at bounding box center [732, 173] width 59 height 31
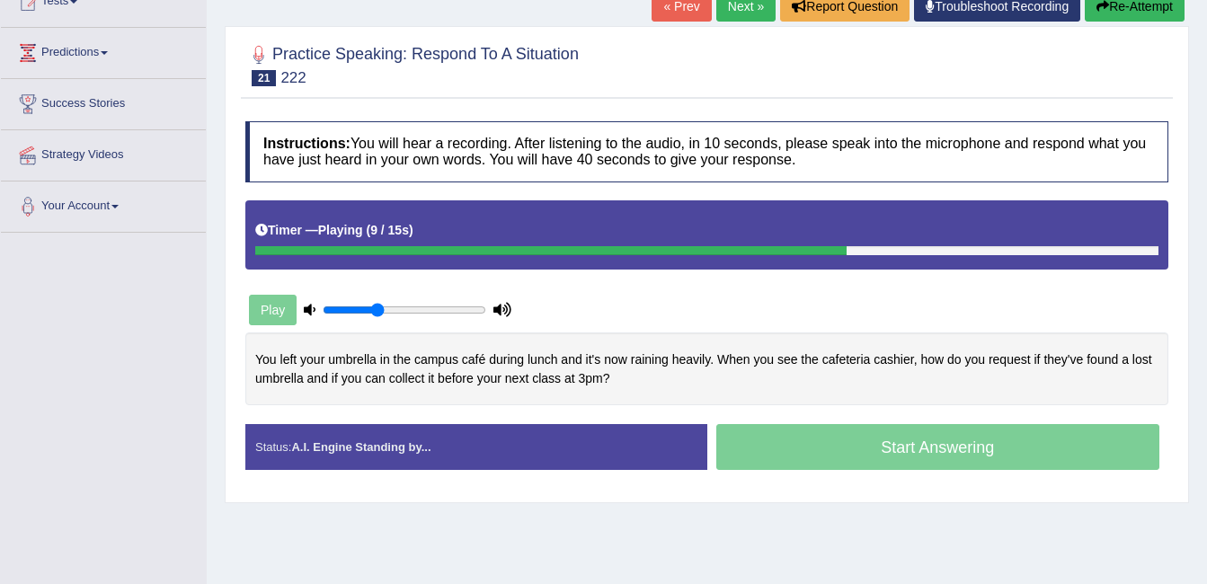
scroll to position [218, 0]
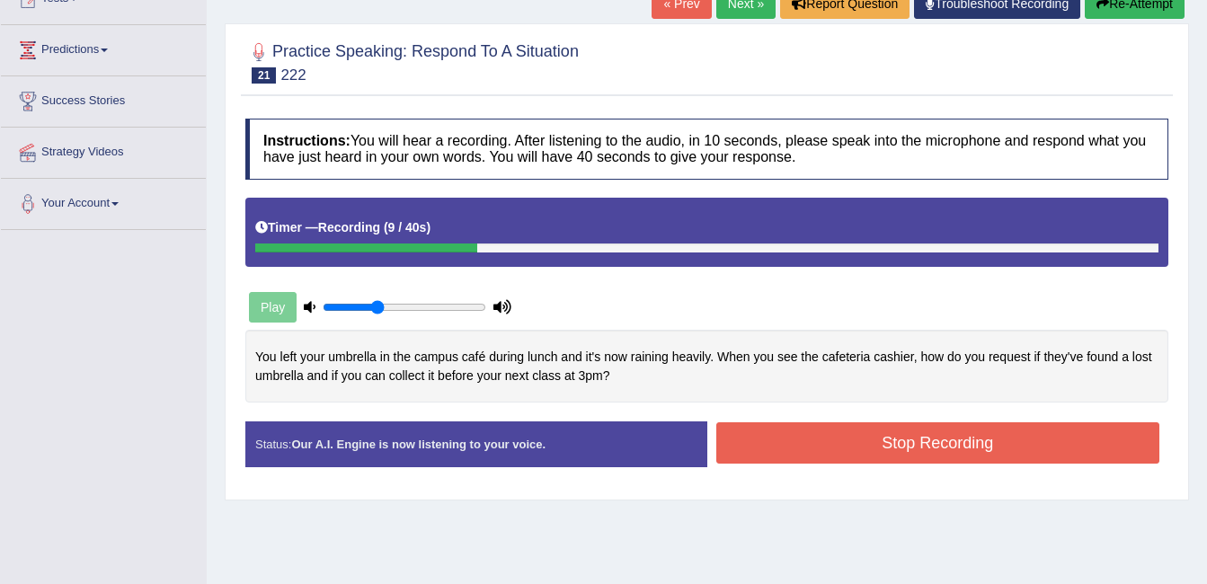
click at [764, 440] on button "Stop Recording" at bounding box center [938, 442] width 444 height 41
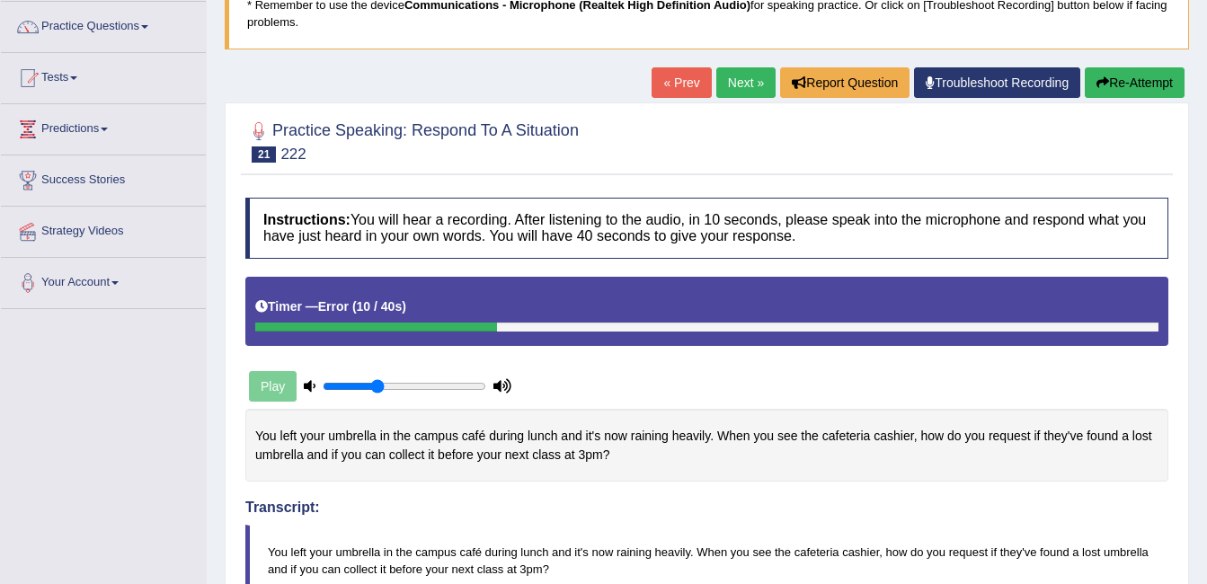
scroll to position [139, 0]
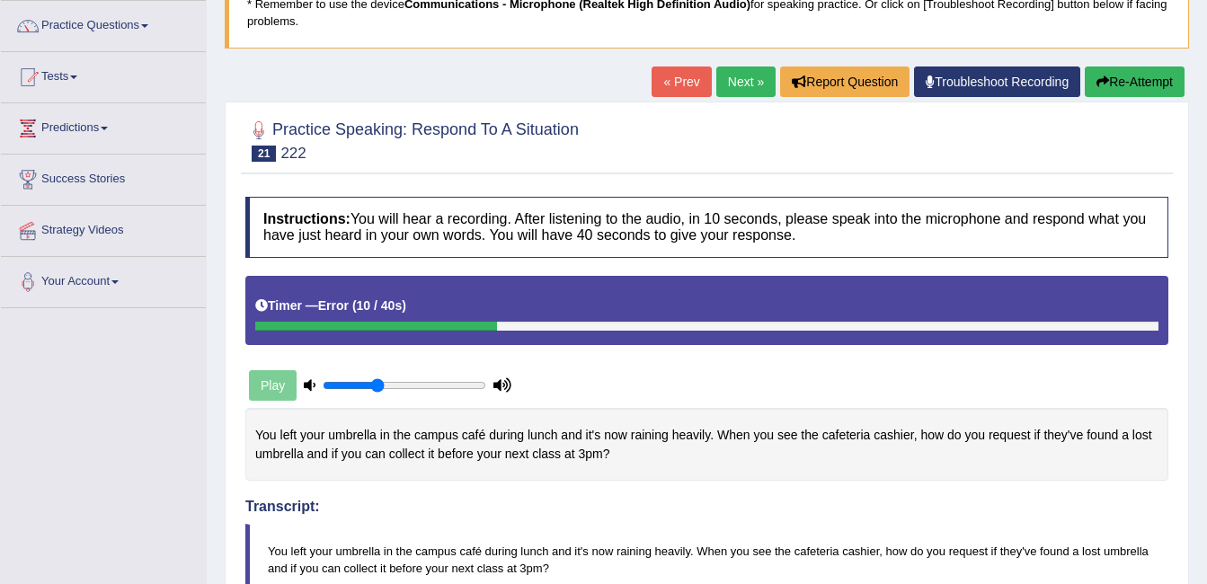
click at [1101, 76] on icon "button" at bounding box center [1103, 82] width 13 height 13
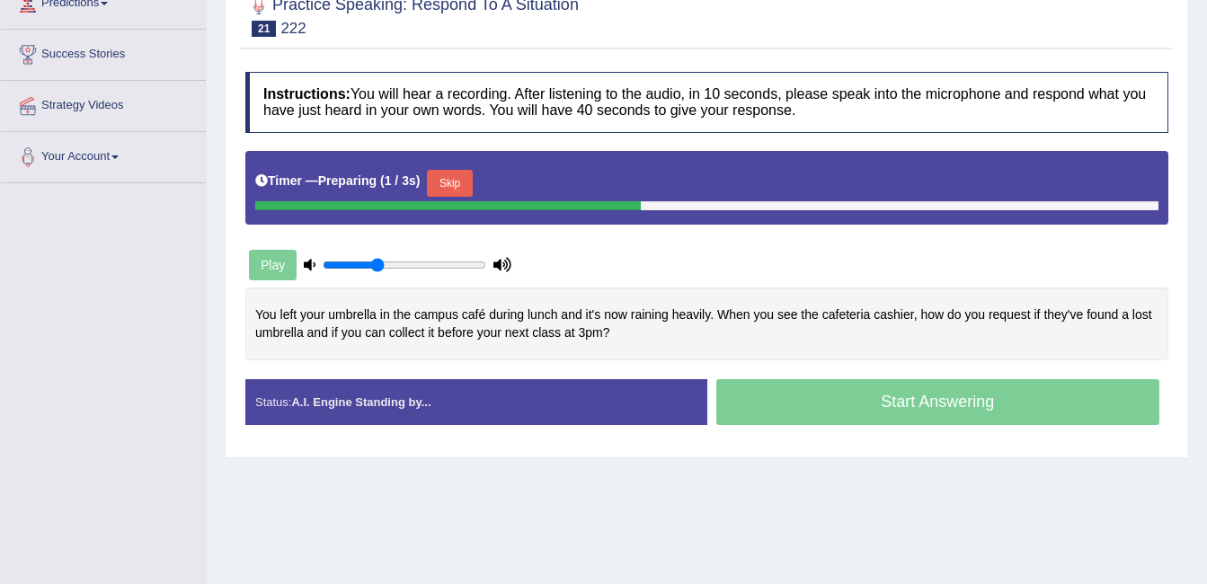
click at [445, 188] on button "Skip" at bounding box center [449, 183] width 45 height 27
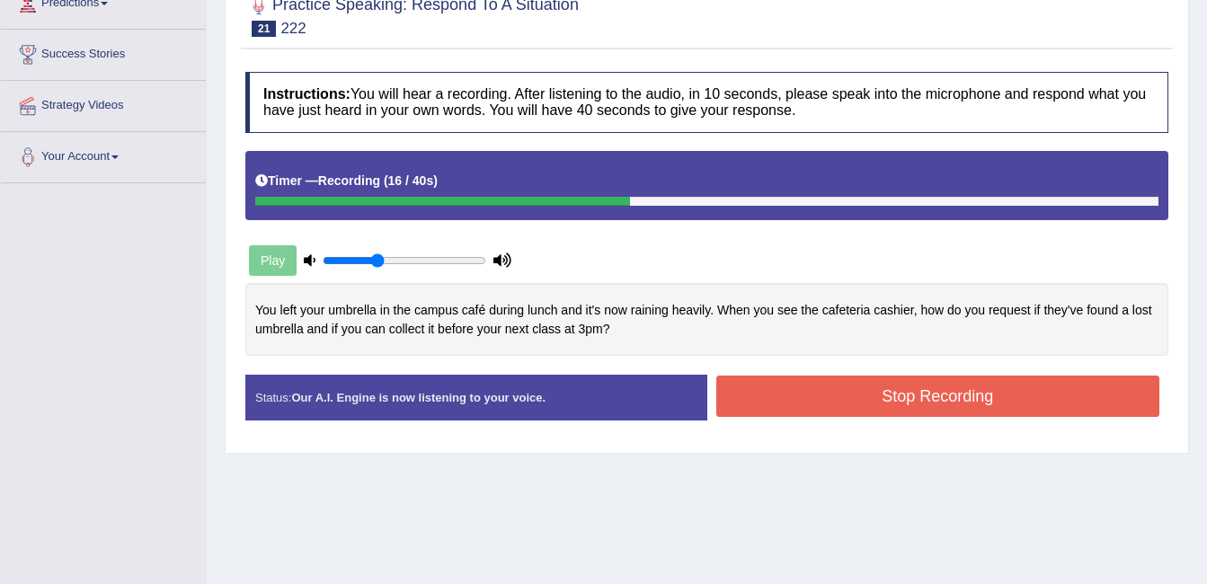
click at [816, 395] on button "Stop Recording" at bounding box center [938, 396] width 444 height 41
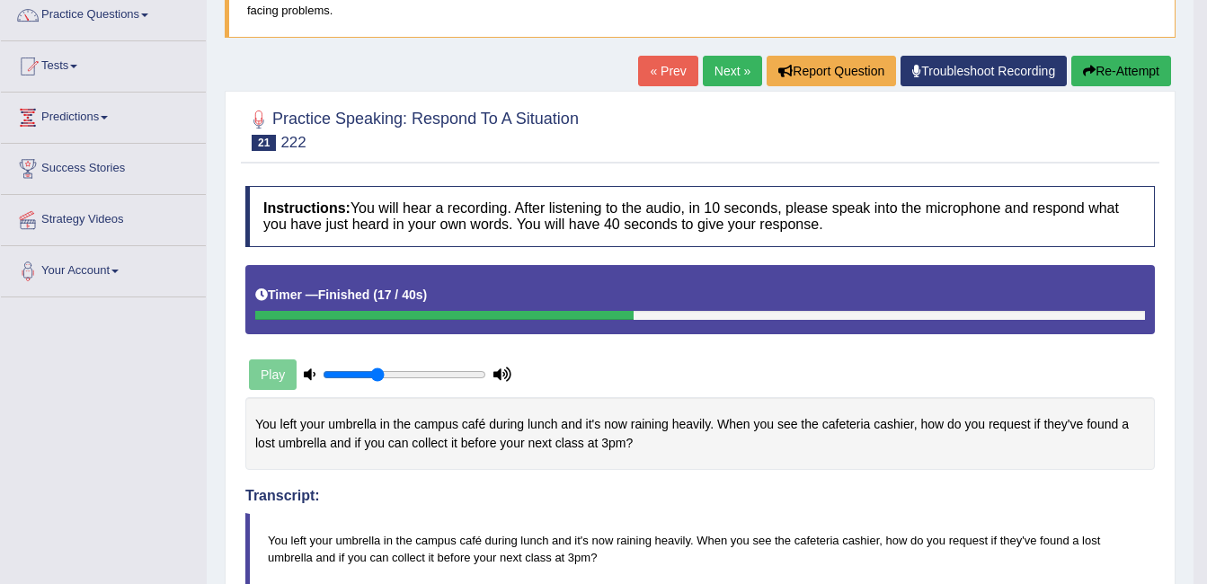
scroll to position [144, 0]
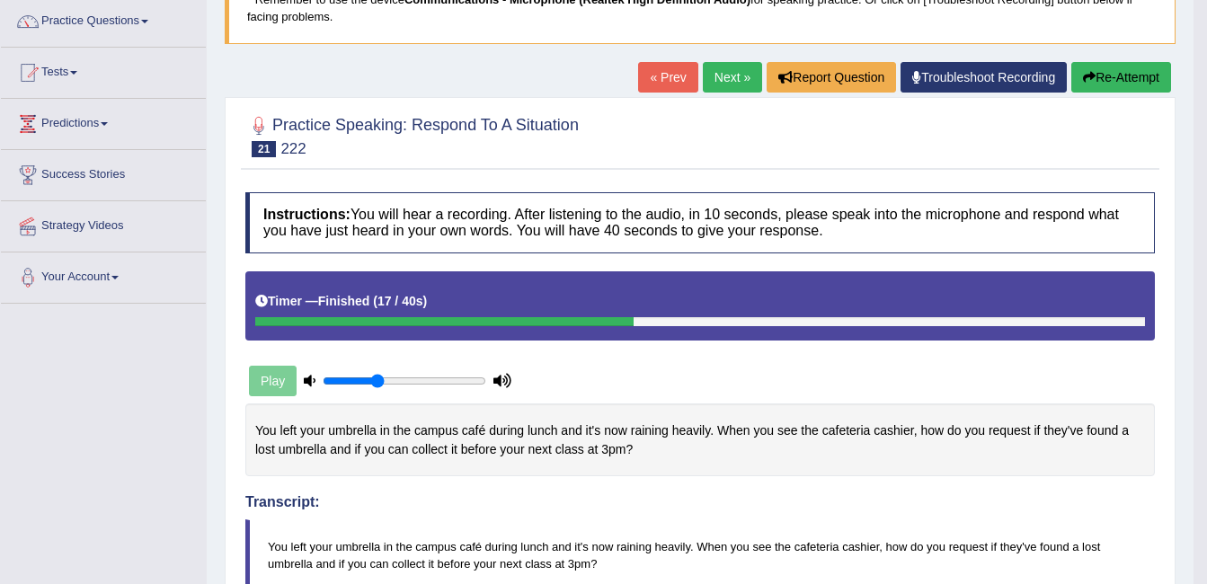
click at [714, 88] on link "Next »" at bounding box center [732, 77] width 59 height 31
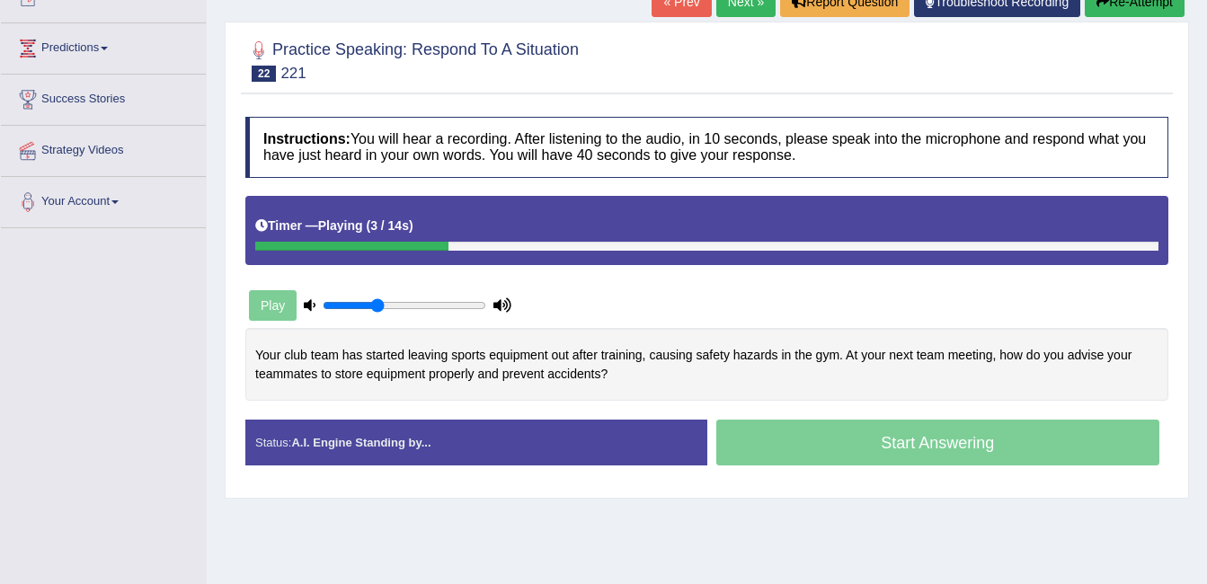
click at [407, 323] on div "Play" at bounding box center [380, 305] width 270 height 45
drag, startPoint x: 377, startPoint y: 312, endPoint x: 422, endPoint y: 312, distance: 44.9
click at [422, 312] on input "range" at bounding box center [405, 305] width 164 height 14
drag, startPoint x: 422, startPoint y: 312, endPoint x: 450, endPoint y: 312, distance: 28.8
type input "0.8"
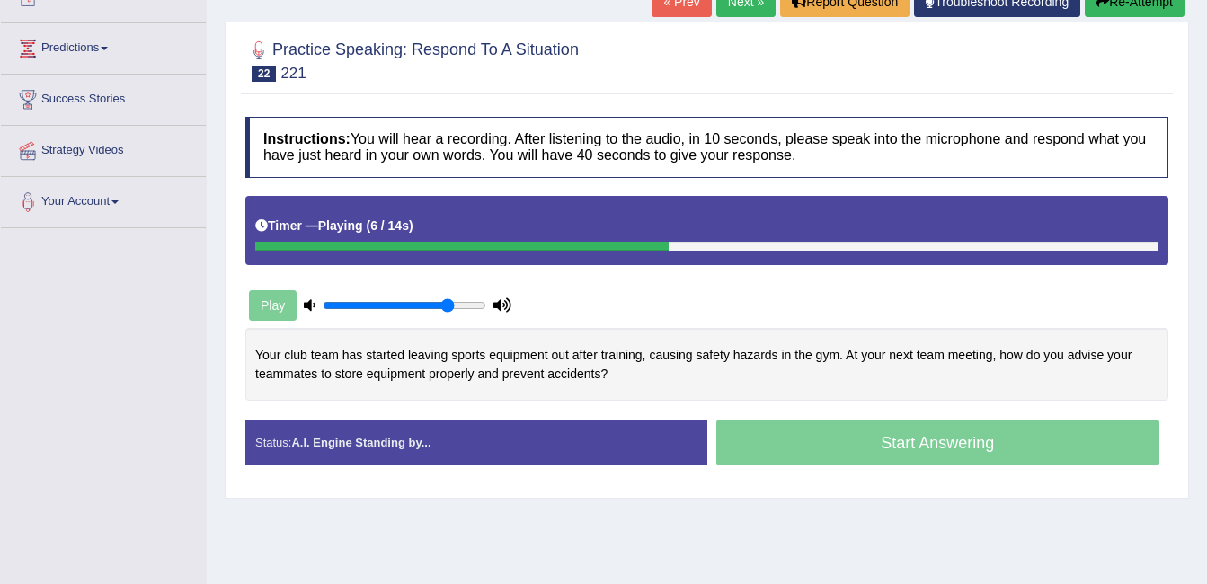
click at [450, 312] on input "range" at bounding box center [405, 305] width 164 height 14
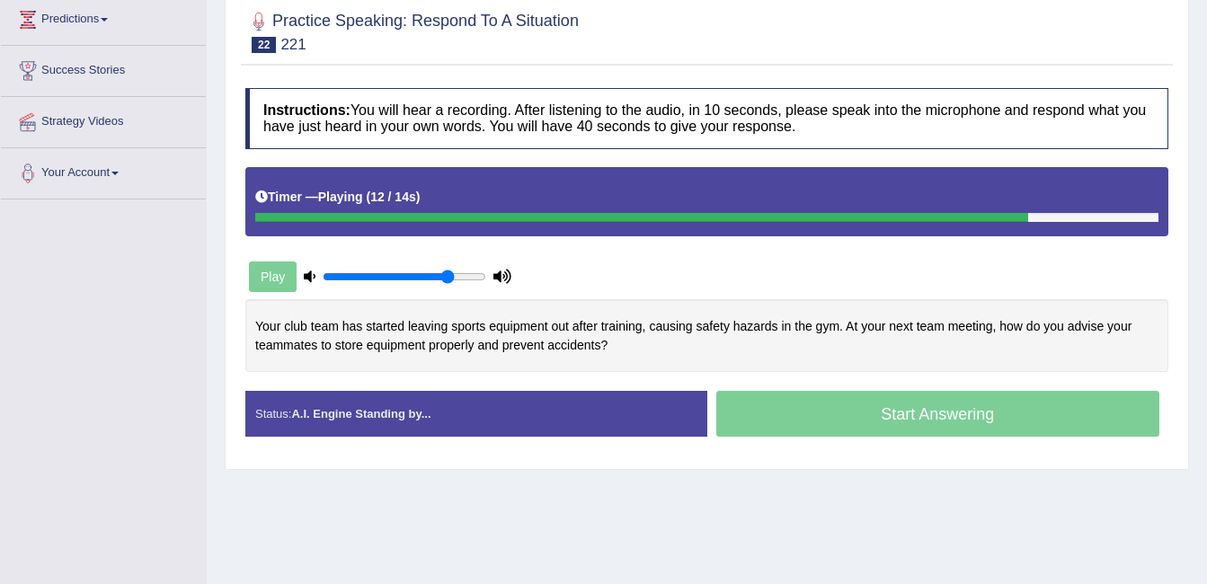
scroll to position [251, 0]
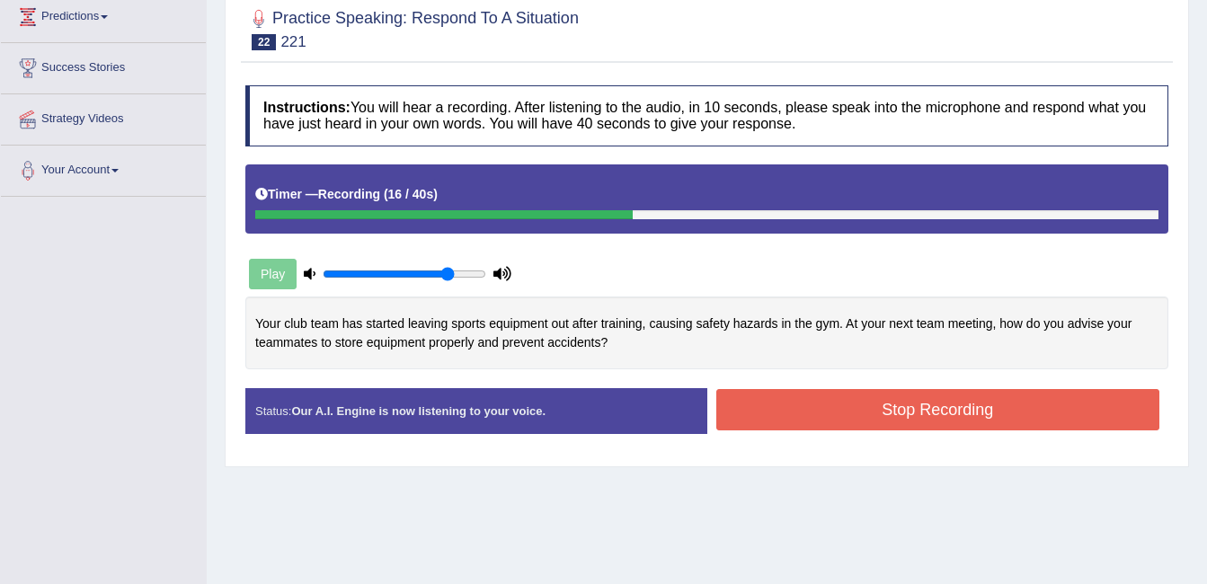
click at [733, 401] on button "Stop Recording" at bounding box center [938, 409] width 444 height 41
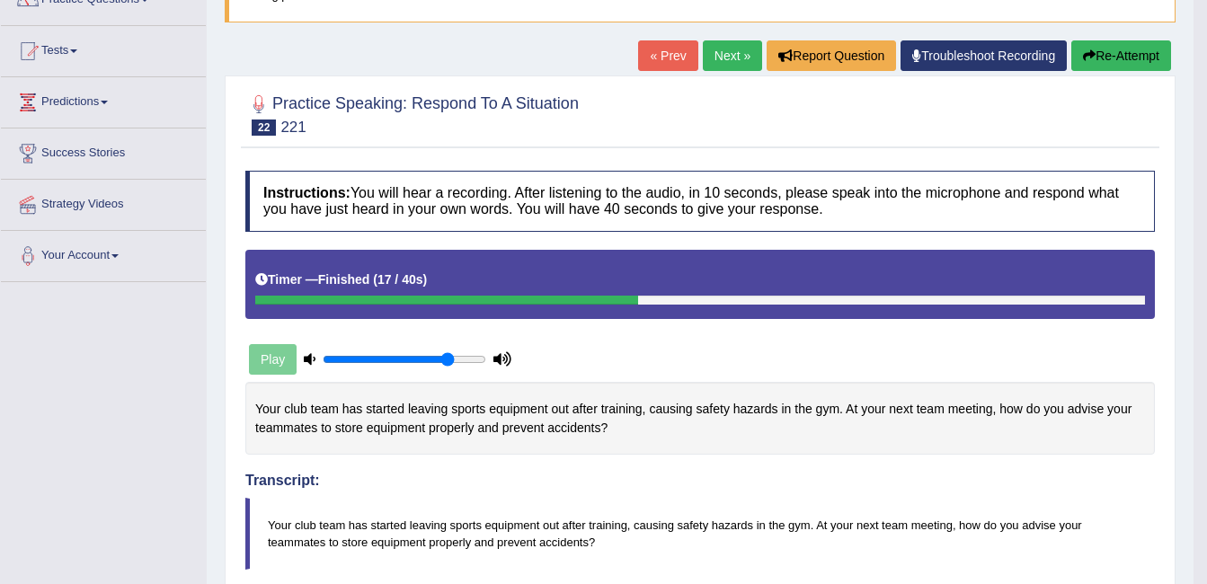
scroll to position [156, 0]
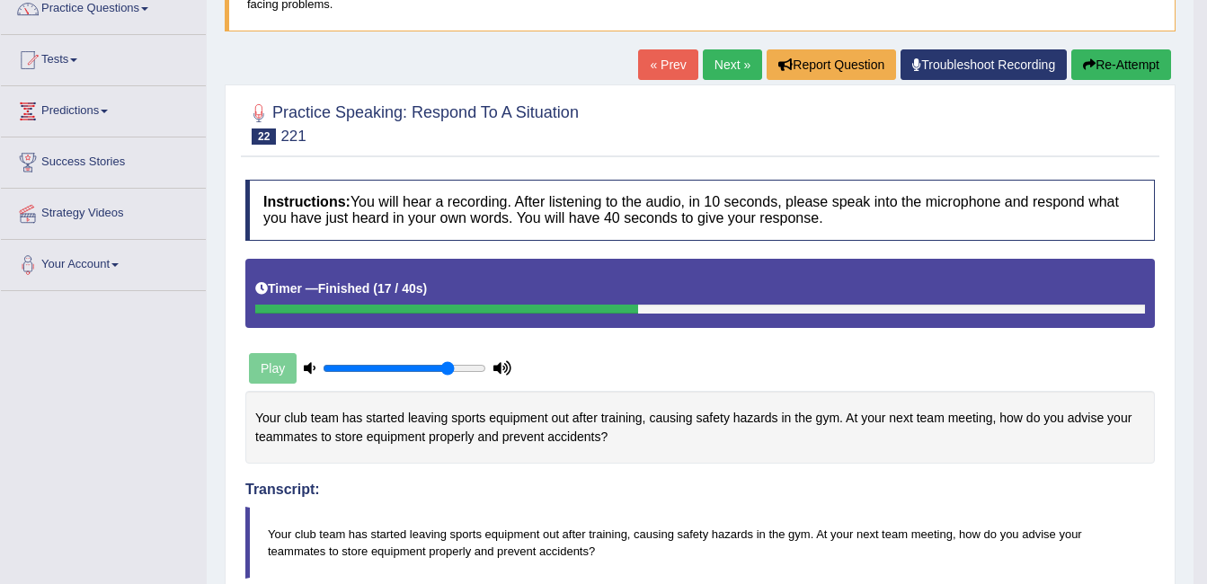
click at [1094, 67] on button "Re-Attempt" at bounding box center [1122, 64] width 100 height 31
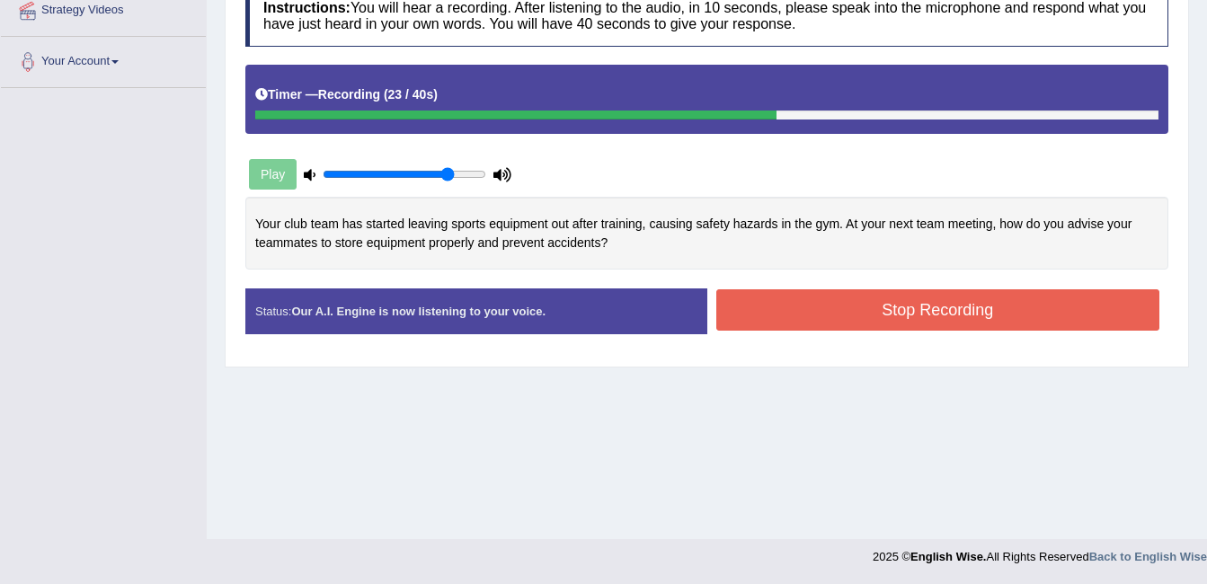
click at [758, 299] on button "Stop Recording" at bounding box center [938, 309] width 444 height 41
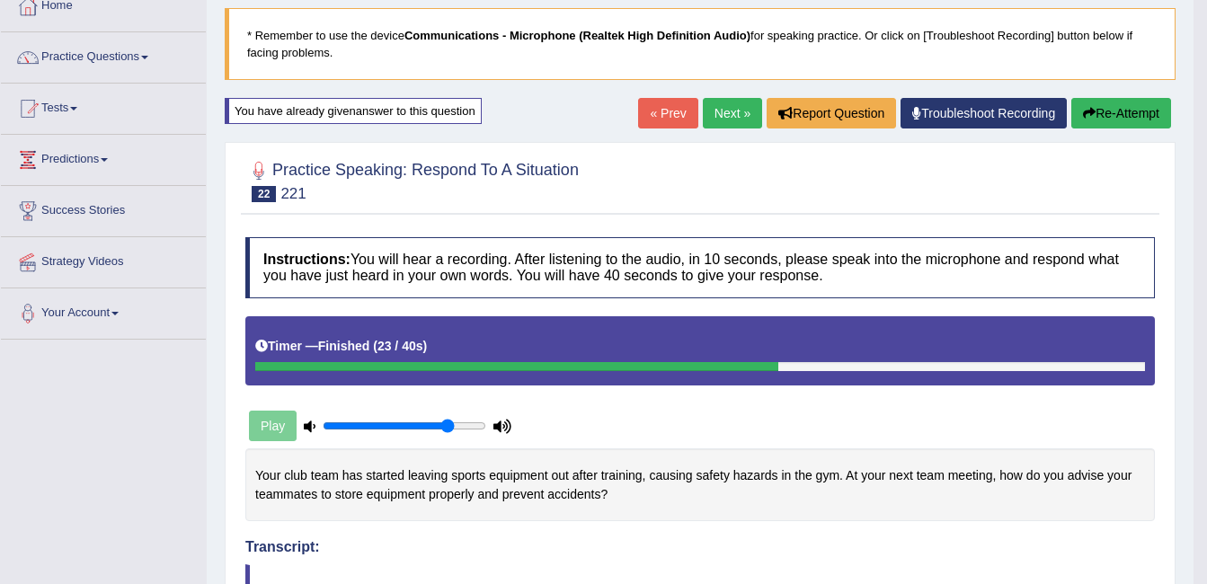
scroll to position [107, 0]
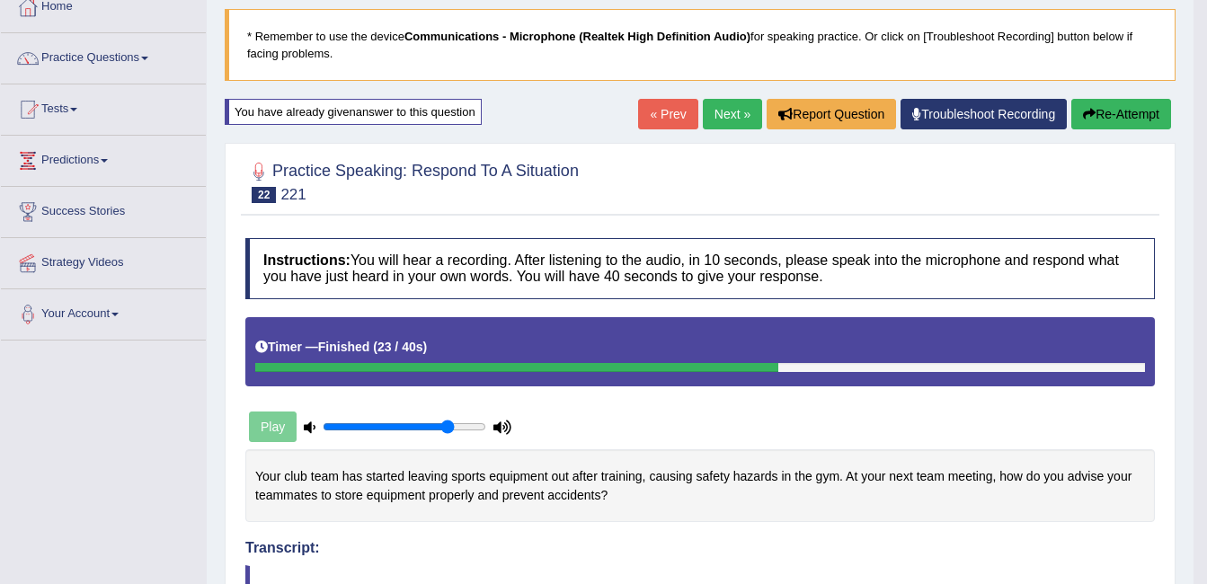
click at [737, 123] on link "Next »" at bounding box center [732, 114] width 59 height 31
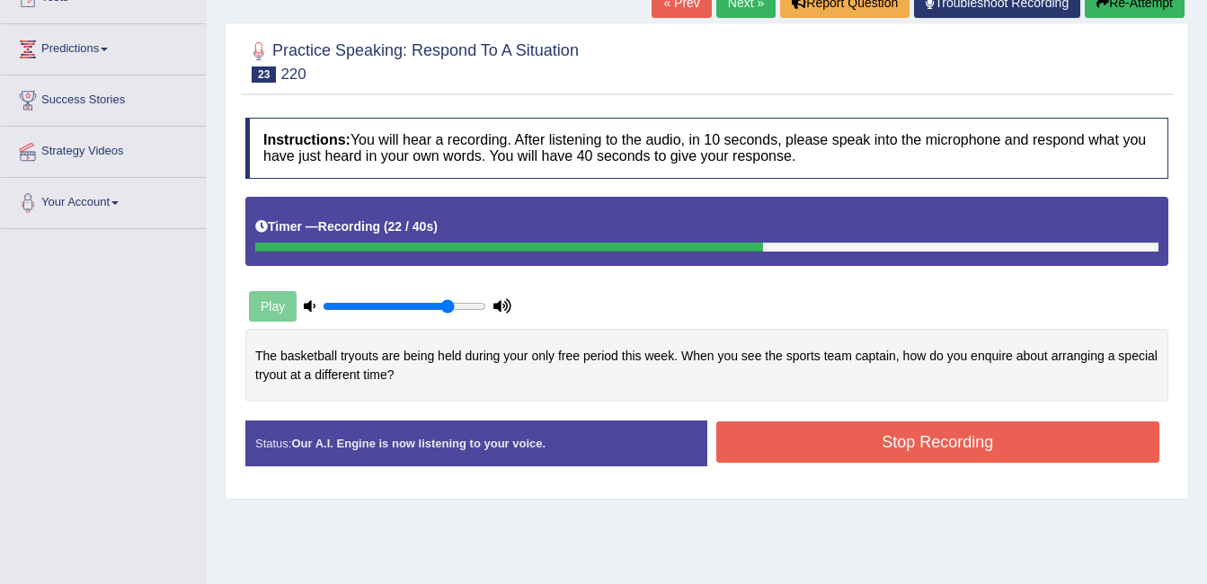
click at [849, 442] on button "Stop Recording" at bounding box center [938, 442] width 444 height 41
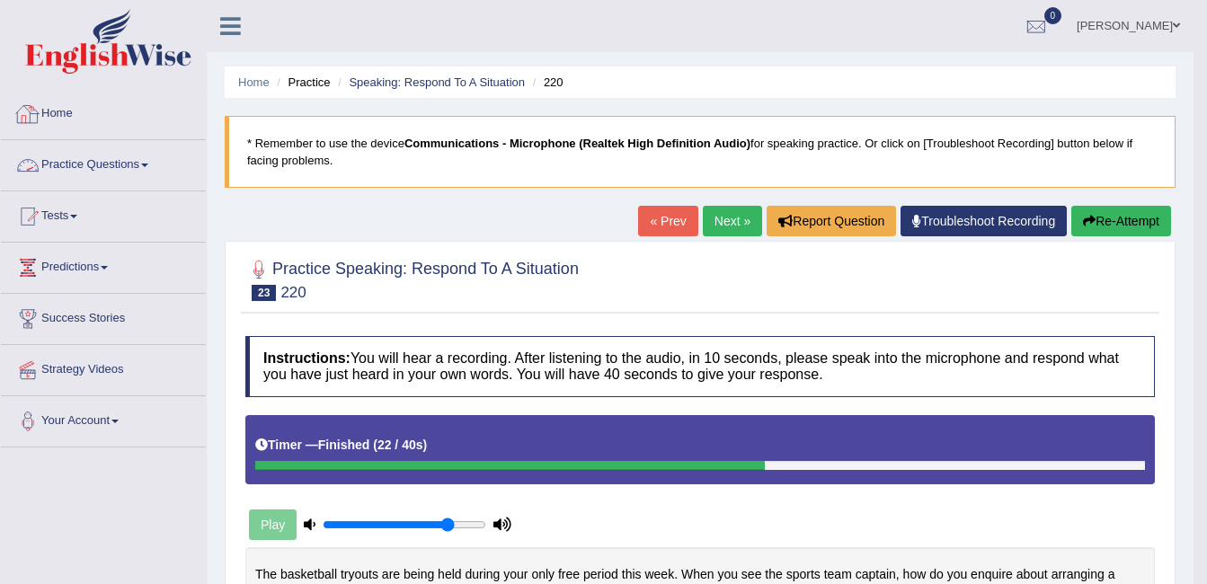
click at [76, 167] on link "Practice Questions" at bounding box center [103, 162] width 205 height 45
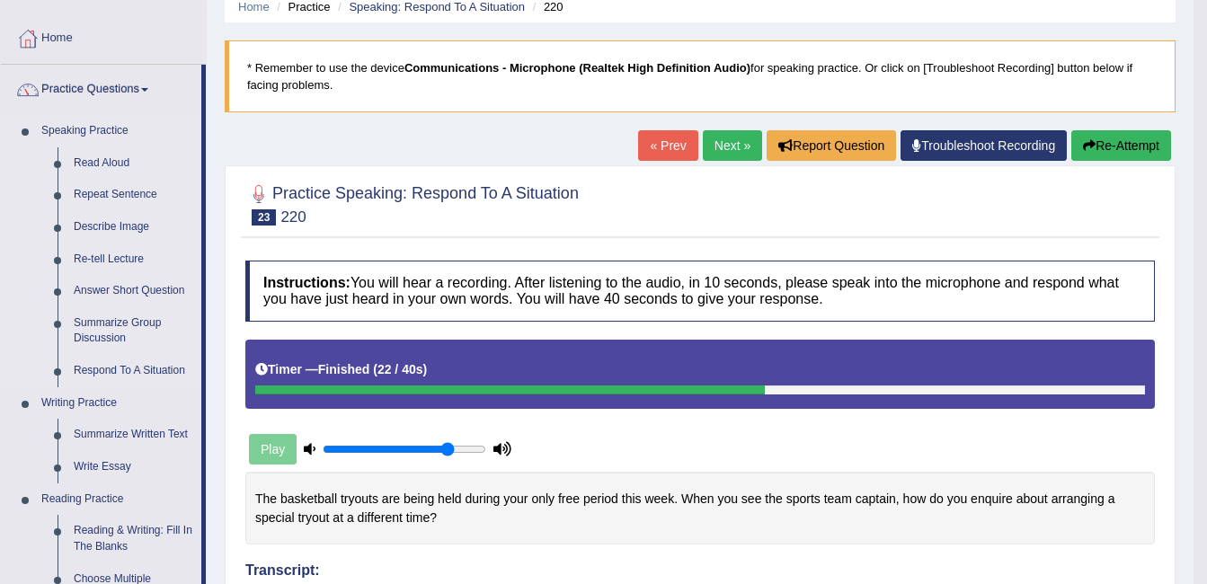
scroll to position [77, 0]
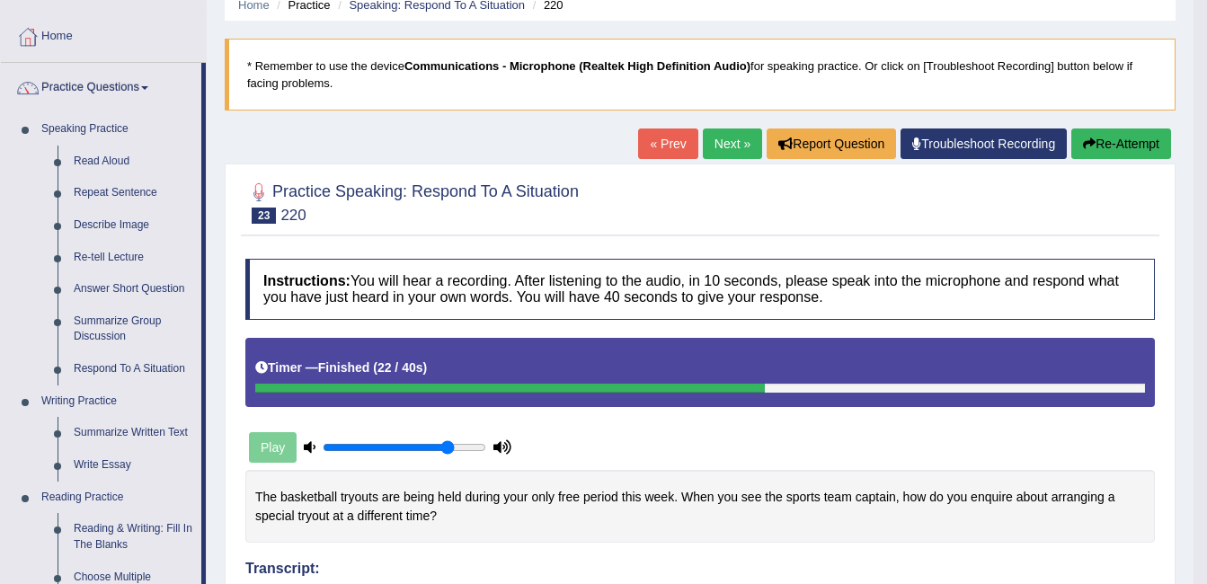
click at [1191, 306] on div "Home Practice Speaking: Respond To A Situation 220 * Remember to use the device…" at bounding box center [700, 586] width 987 height 1326
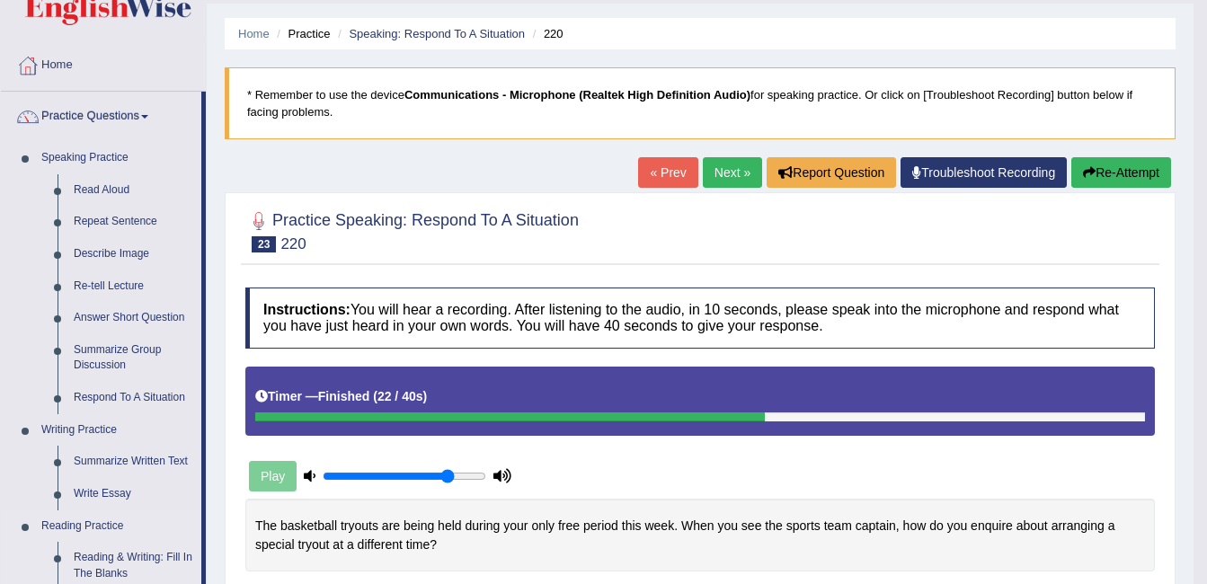
scroll to position [0, 0]
